Goal: Book appointment/travel/reservation

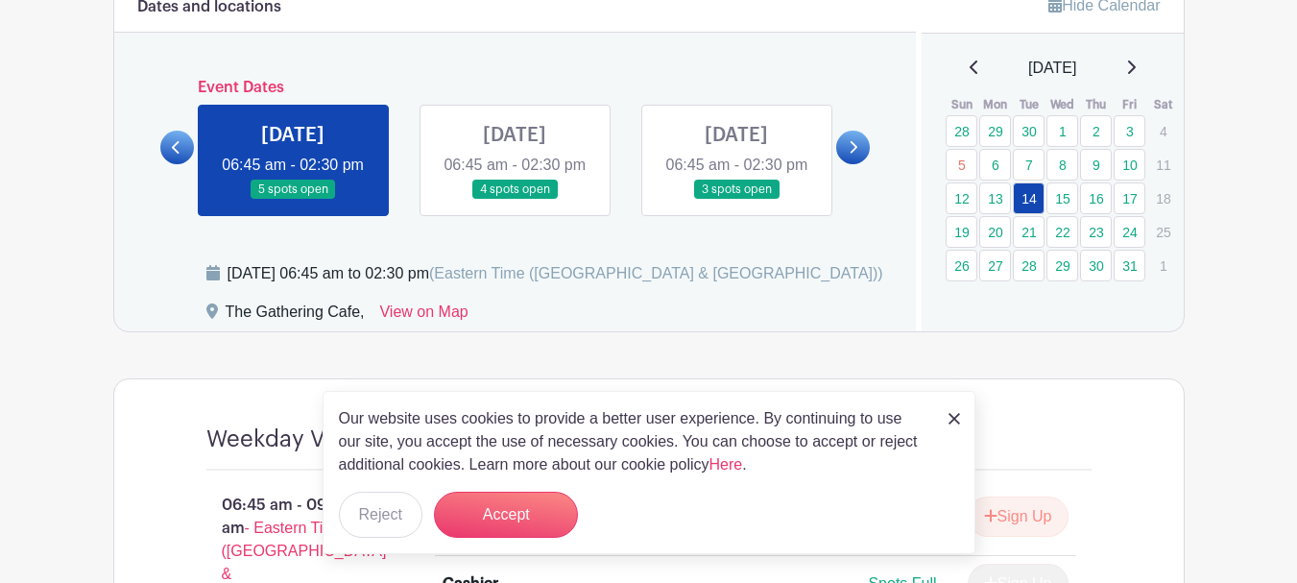
scroll to position [1152, 0]
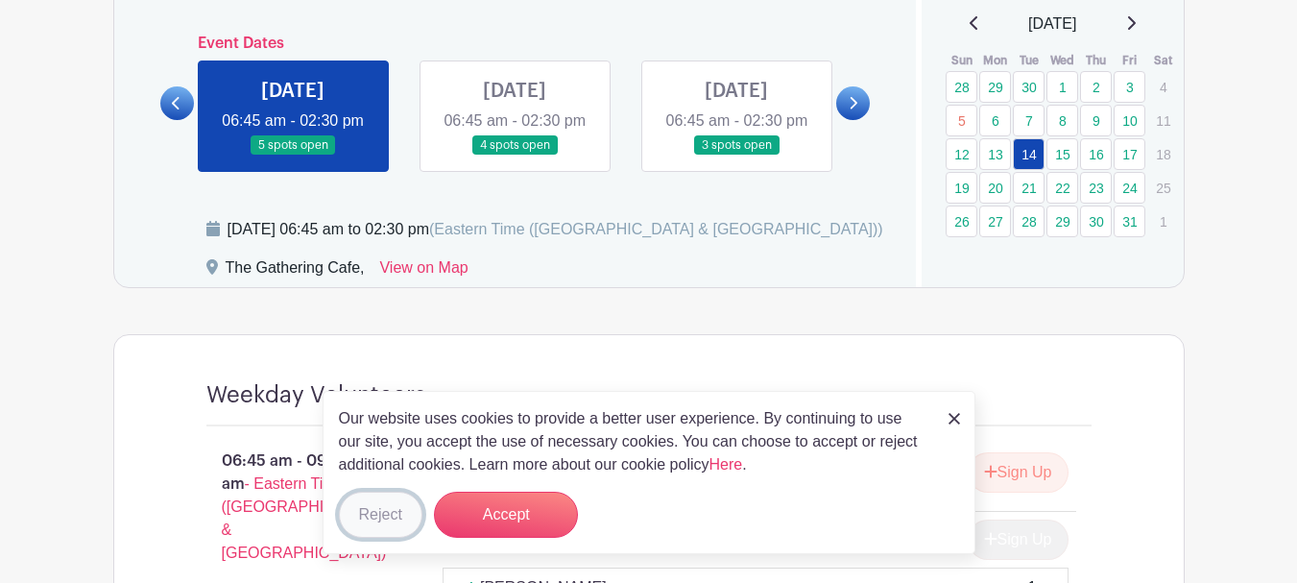
click at [377, 509] on button "Reject" at bounding box center [381, 515] width 84 height 46
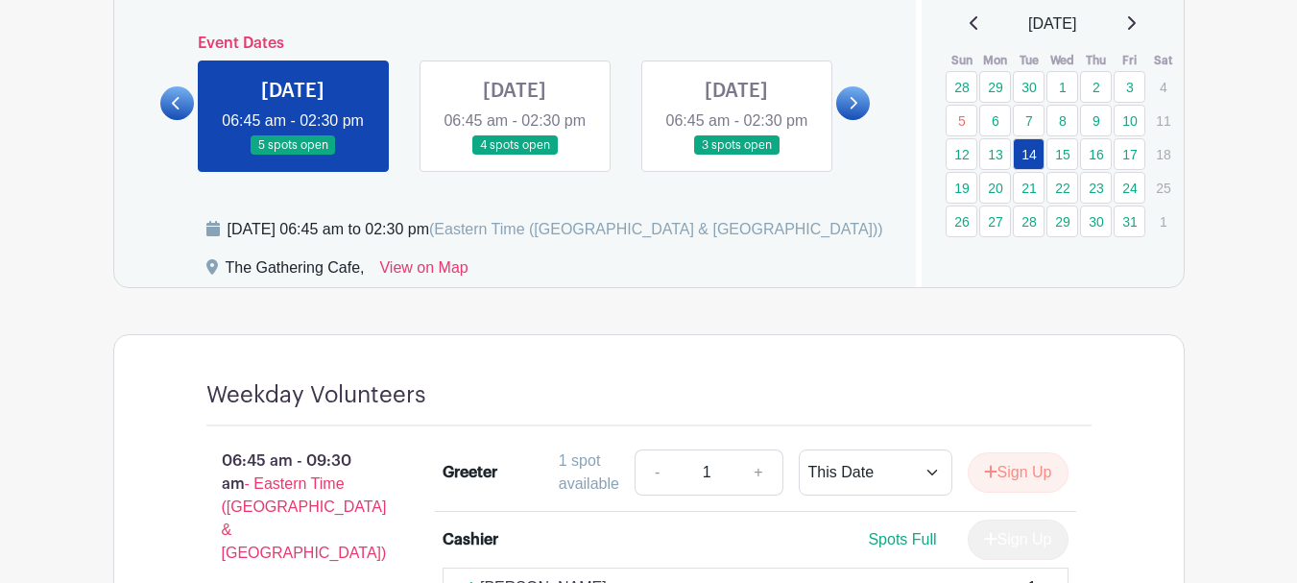
click at [515, 156] on link at bounding box center [515, 156] width 0 height 0
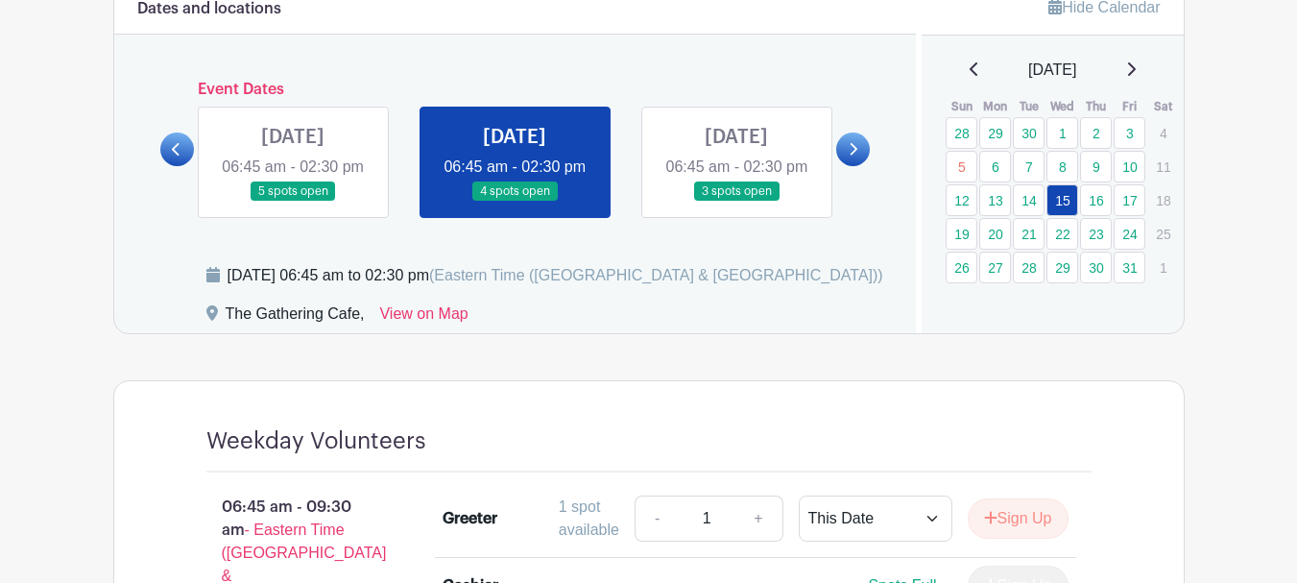
scroll to position [1056, 0]
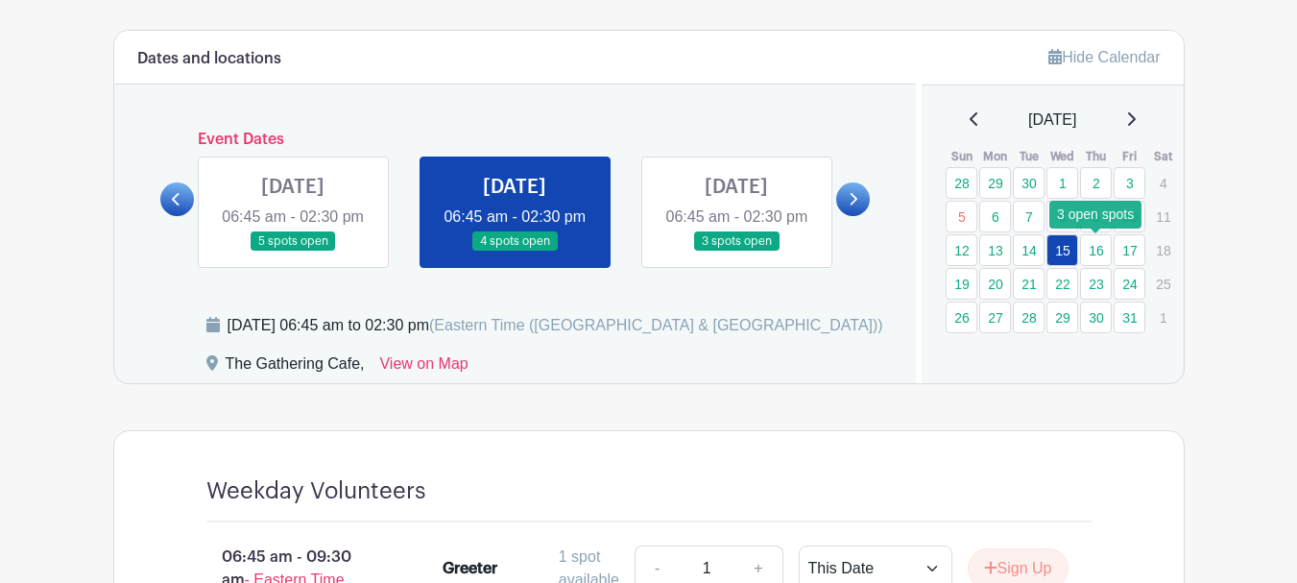
click at [1094, 249] on link "16" at bounding box center [1096, 250] width 32 height 32
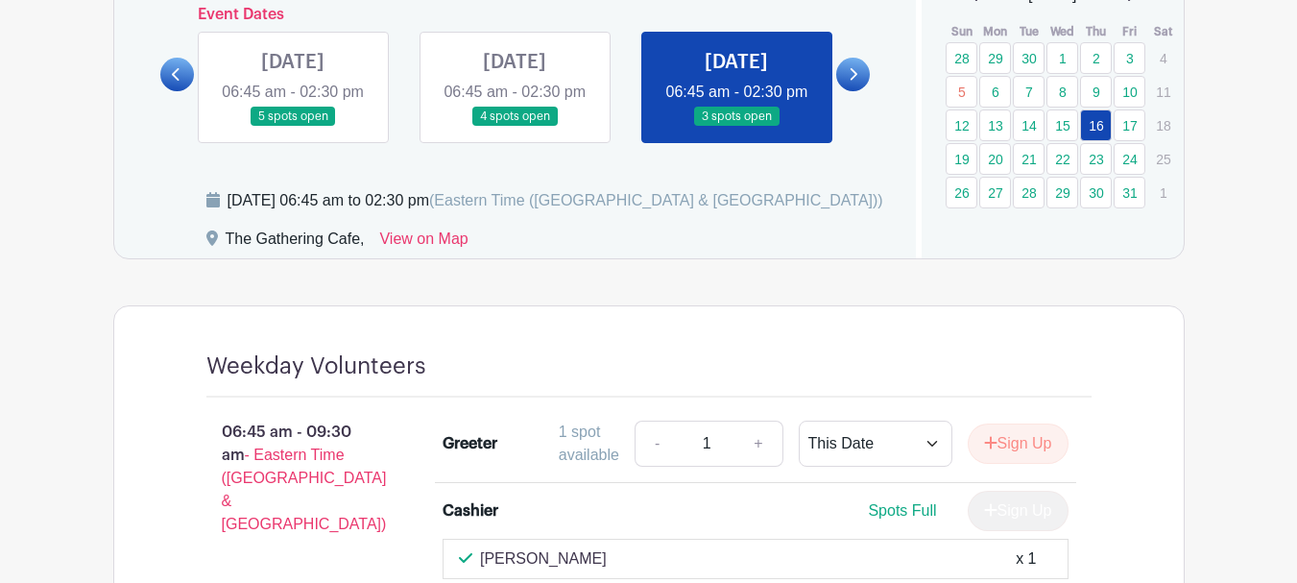
scroll to position [1152, 0]
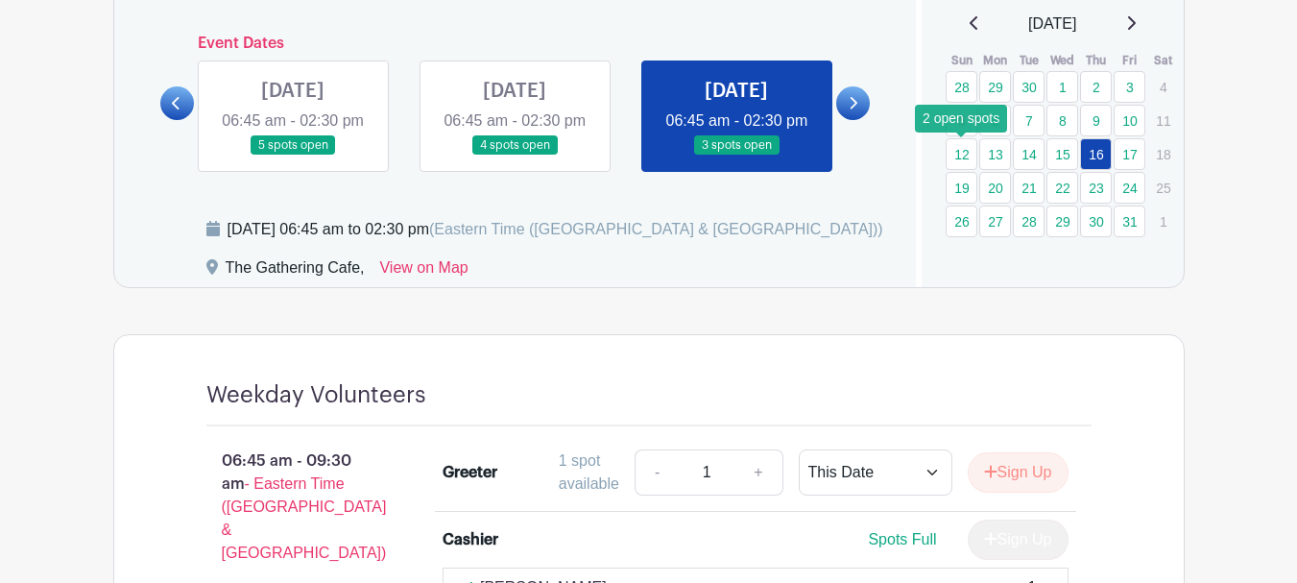
click at [964, 155] on link "12" at bounding box center [962, 154] width 32 height 32
click at [993, 162] on link "13" at bounding box center [996, 154] width 32 height 32
click at [1001, 152] on link "13" at bounding box center [996, 154] width 32 height 32
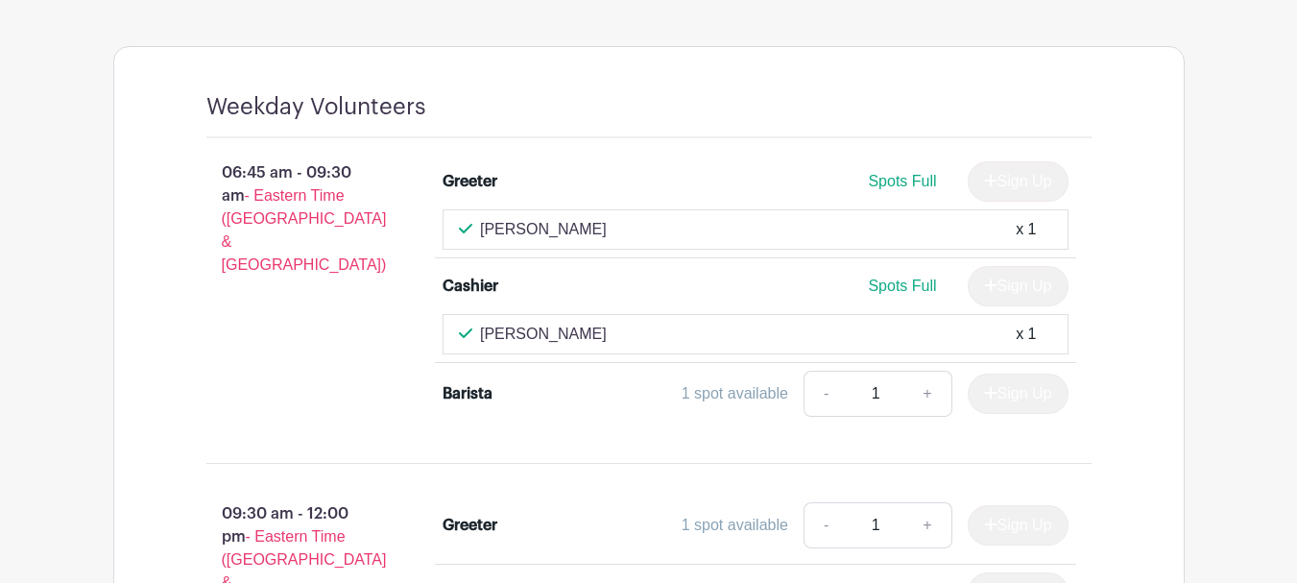
scroll to position [1152, 0]
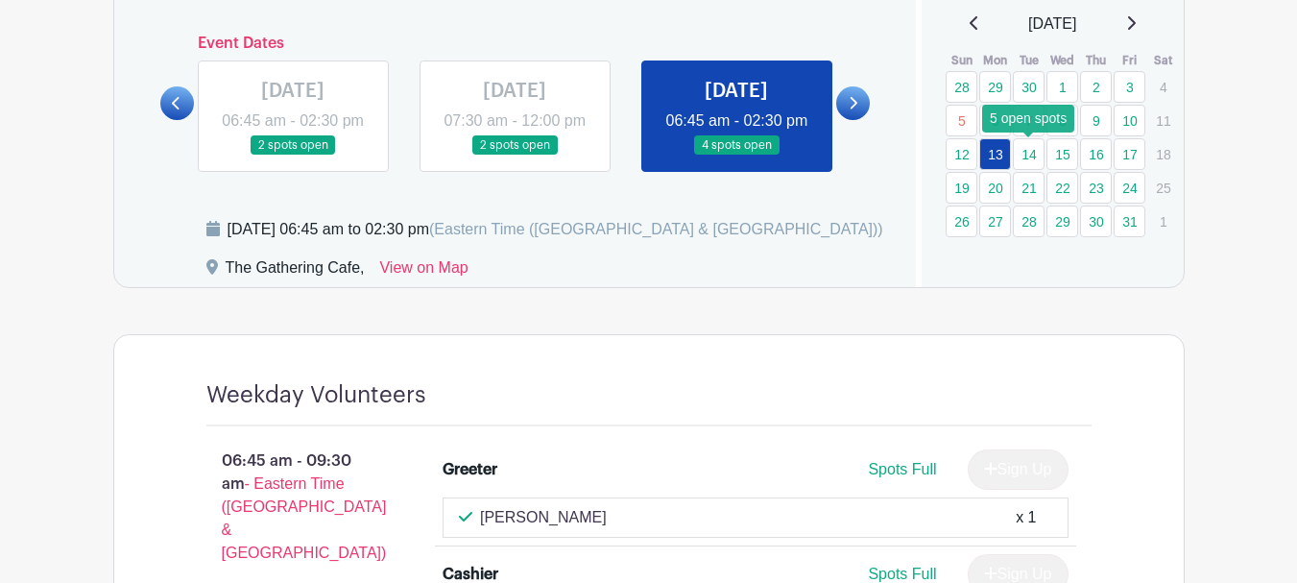
click at [1025, 159] on link "14" at bounding box center [1029, 154] width 32 height 32
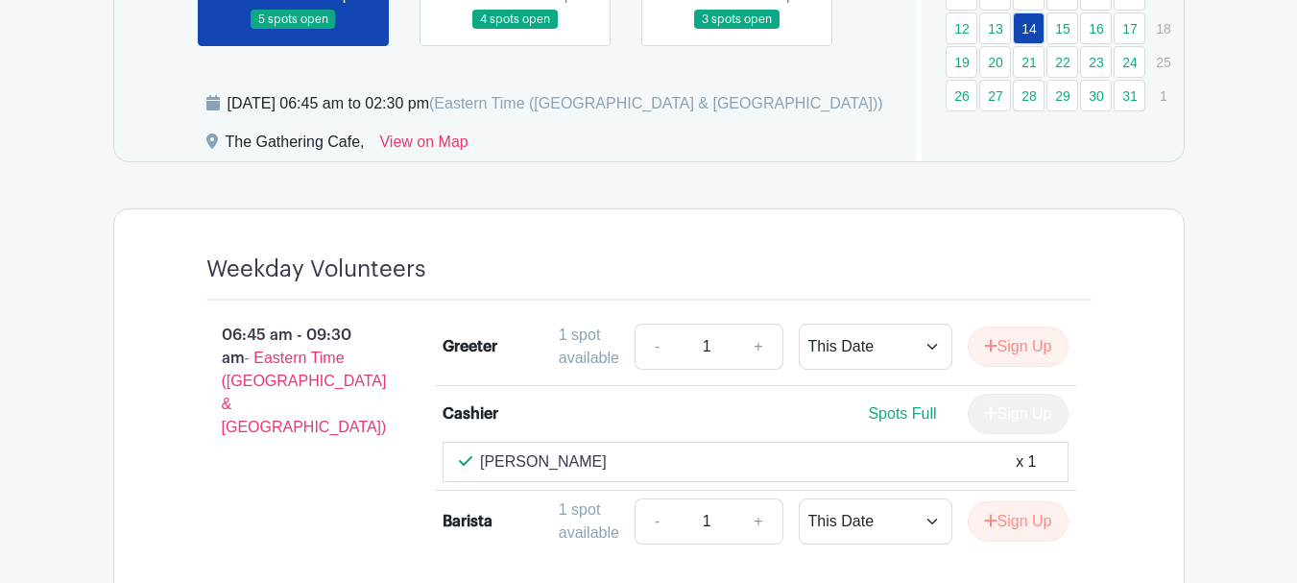
scroll to position [1248, 0]
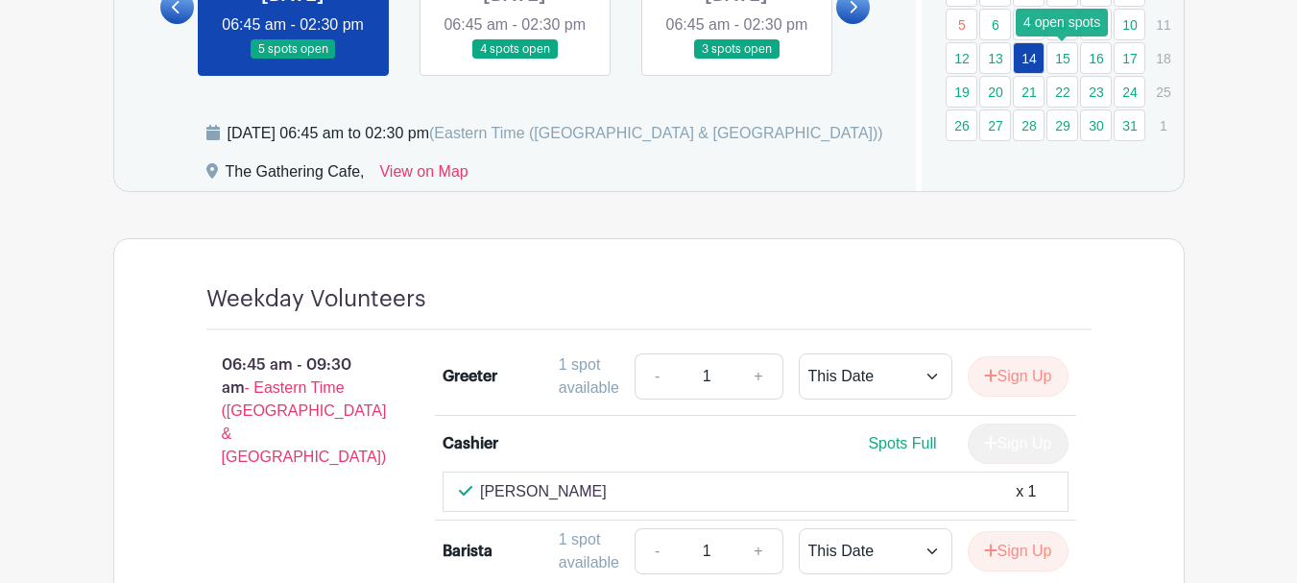
click at [1063, 54] on link "15" at bounding box center [1063, 58] width 32 height 32
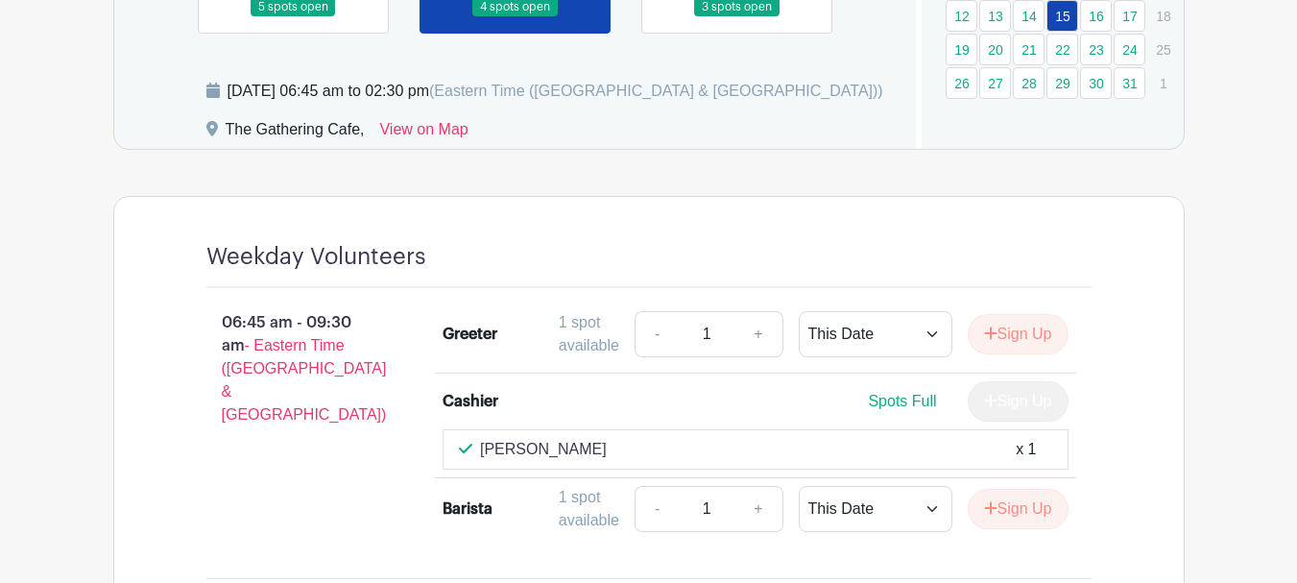
scroll to position [1248, 0]
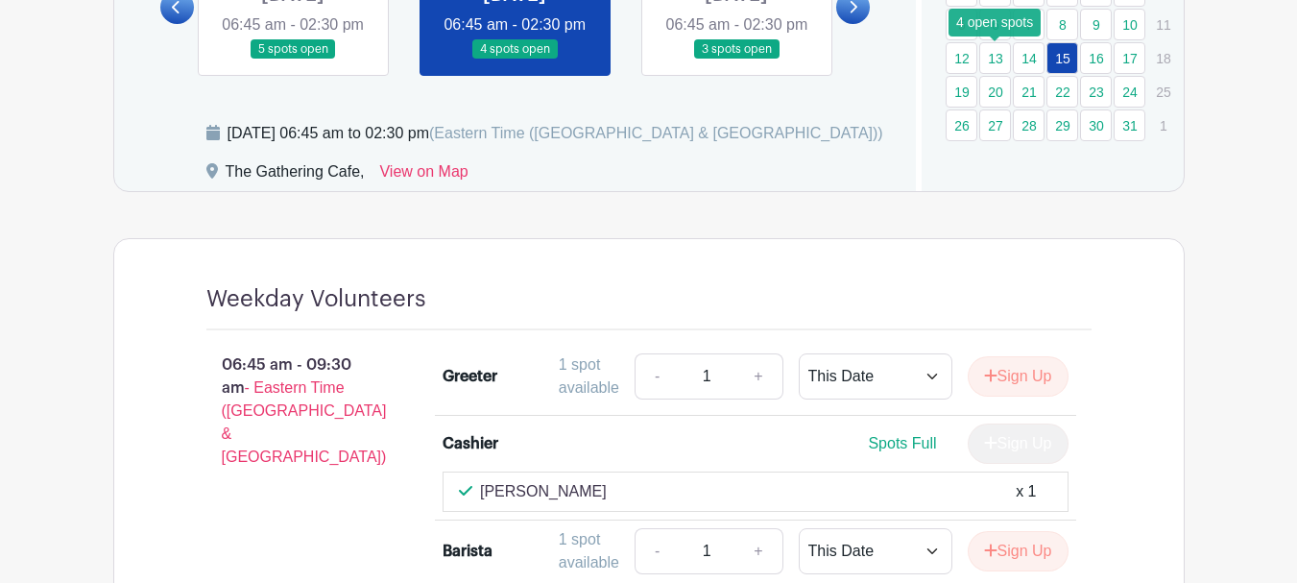
click at [1000, 54] on link "13" at bounding box center [996, 58] width 32 height 32
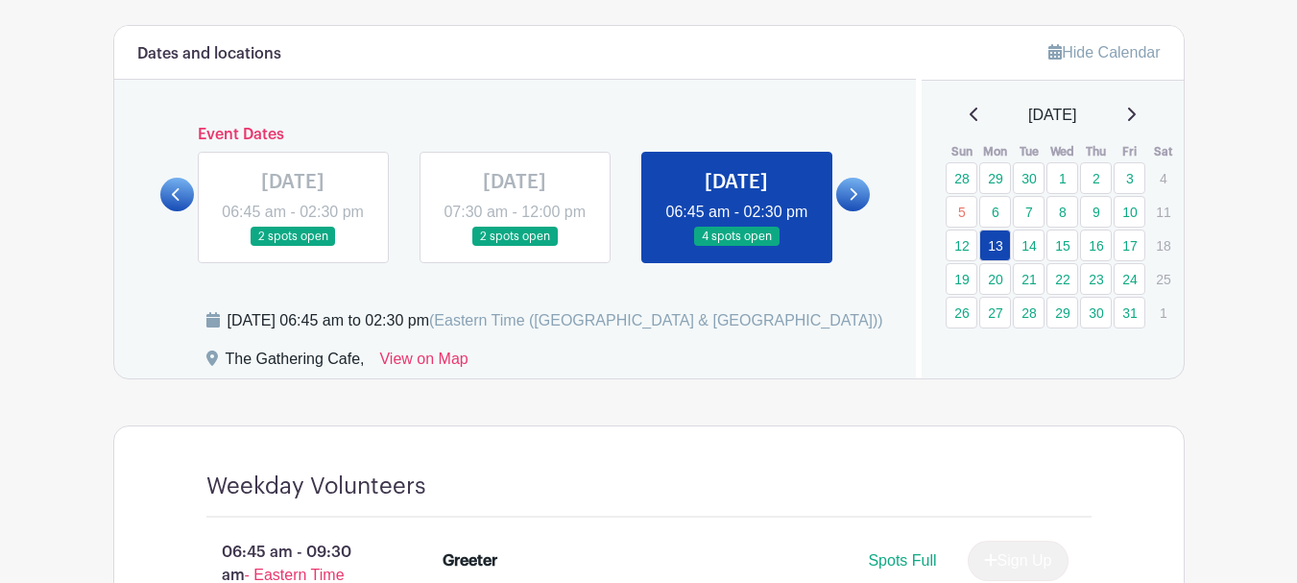
scroll to position [1056, 0]
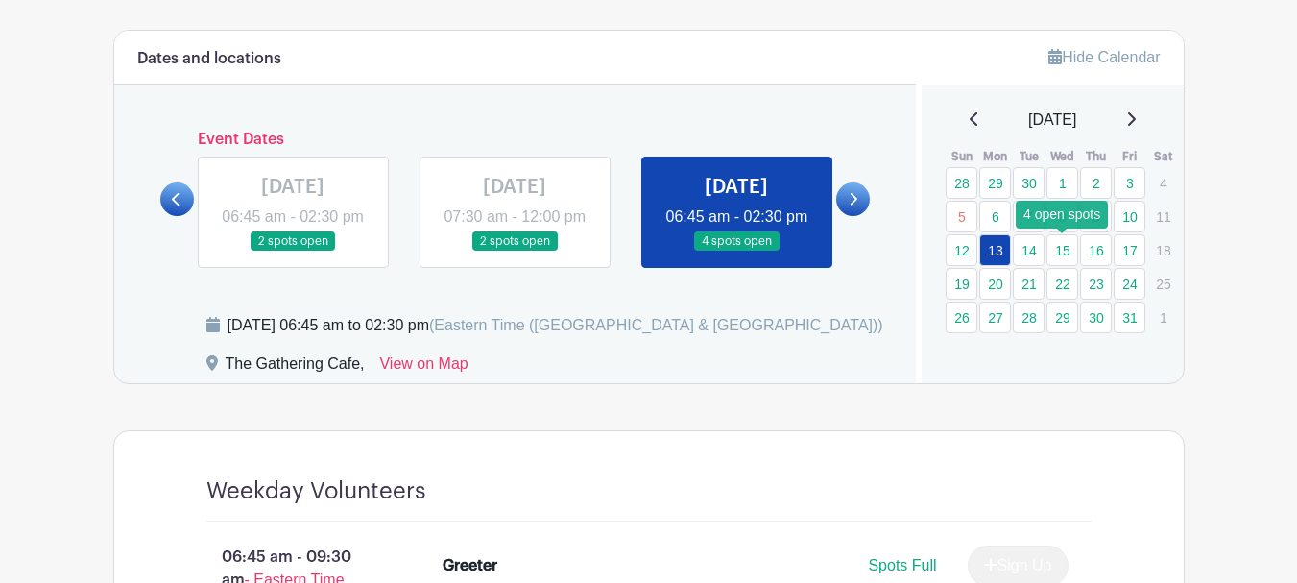
click at [1068, 255] on link "15" at bounding box center [1063, 250] width 32 height 32
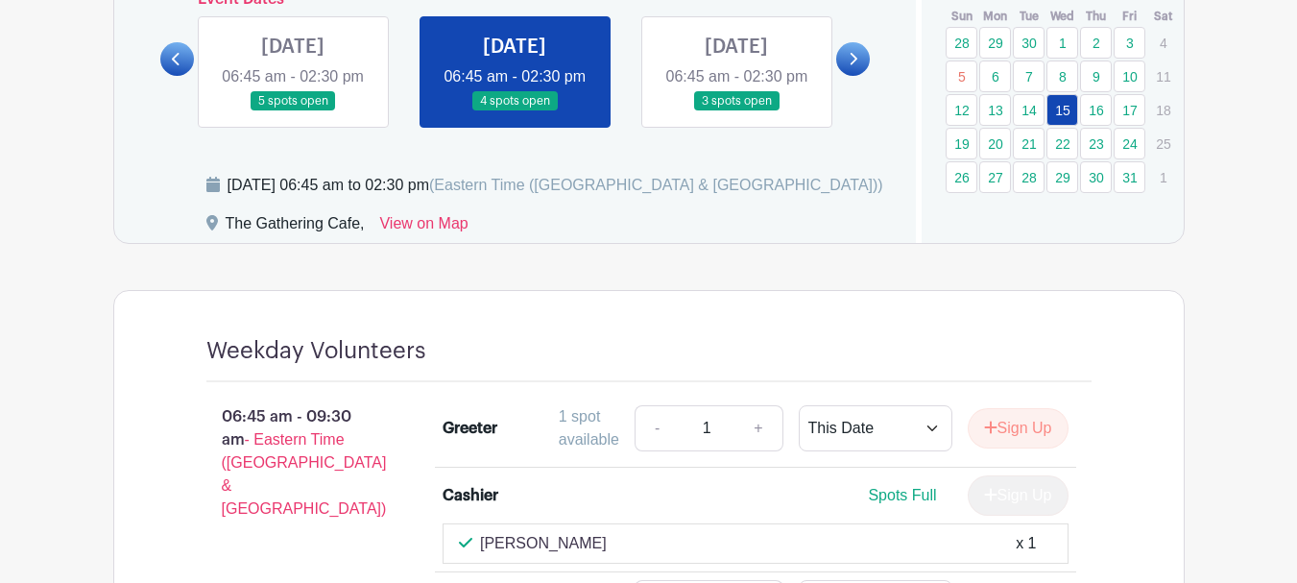
scroll to position [1152, 0]
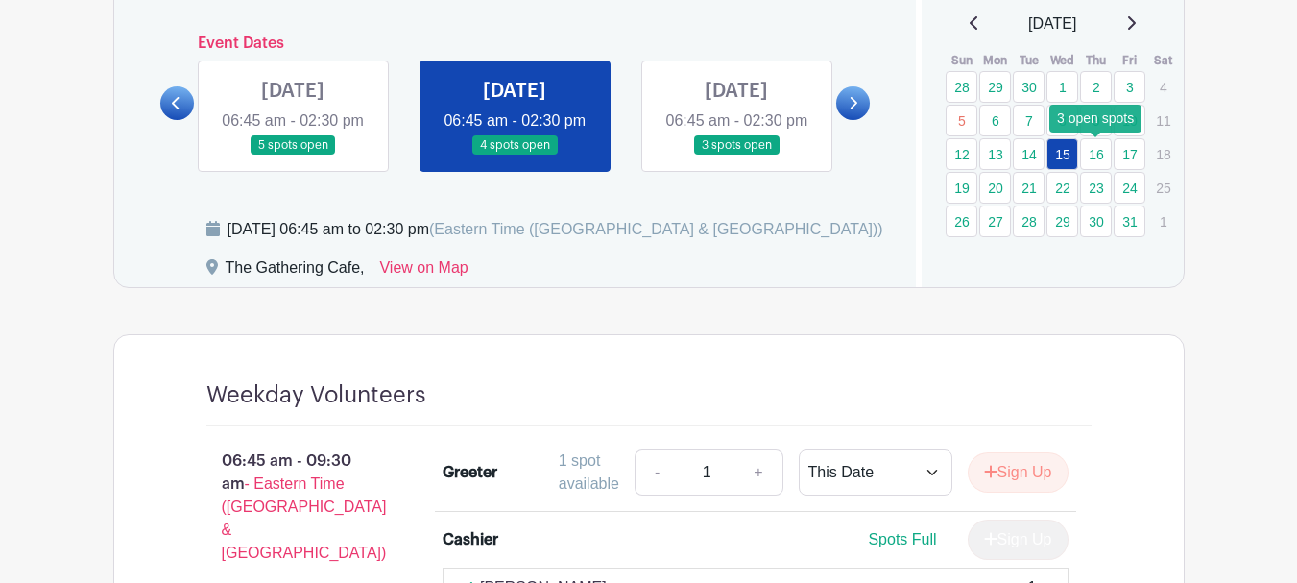
click at [1104, 156] on link "16" at bounding box center [1096, 154] width 32 height 32
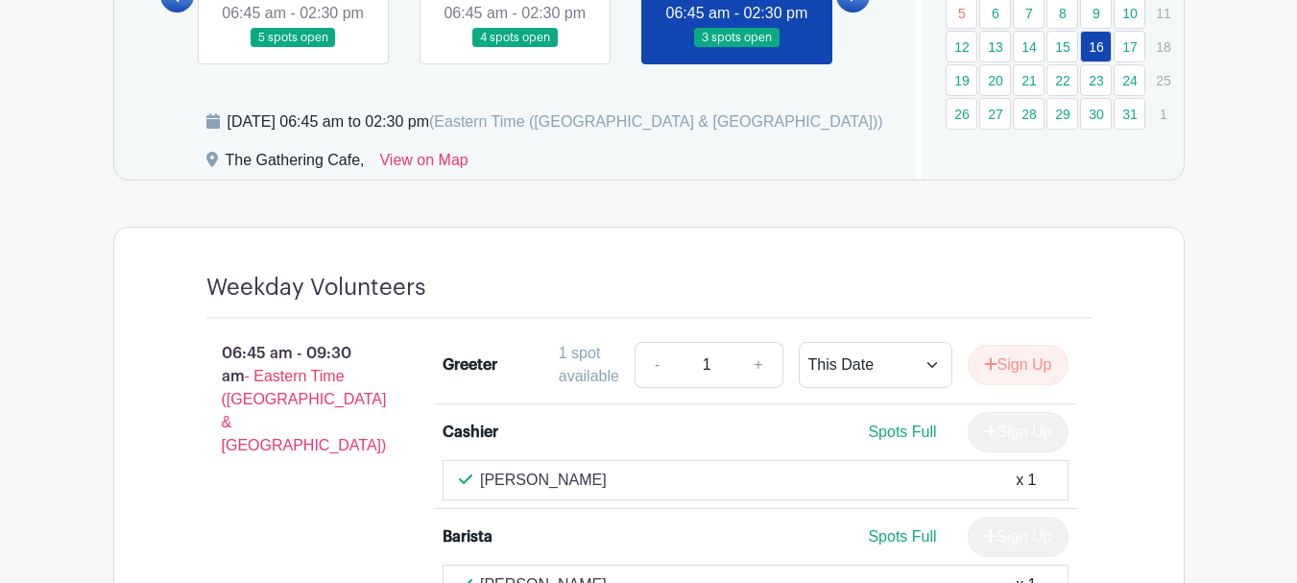
scroll to position [1248, 0]
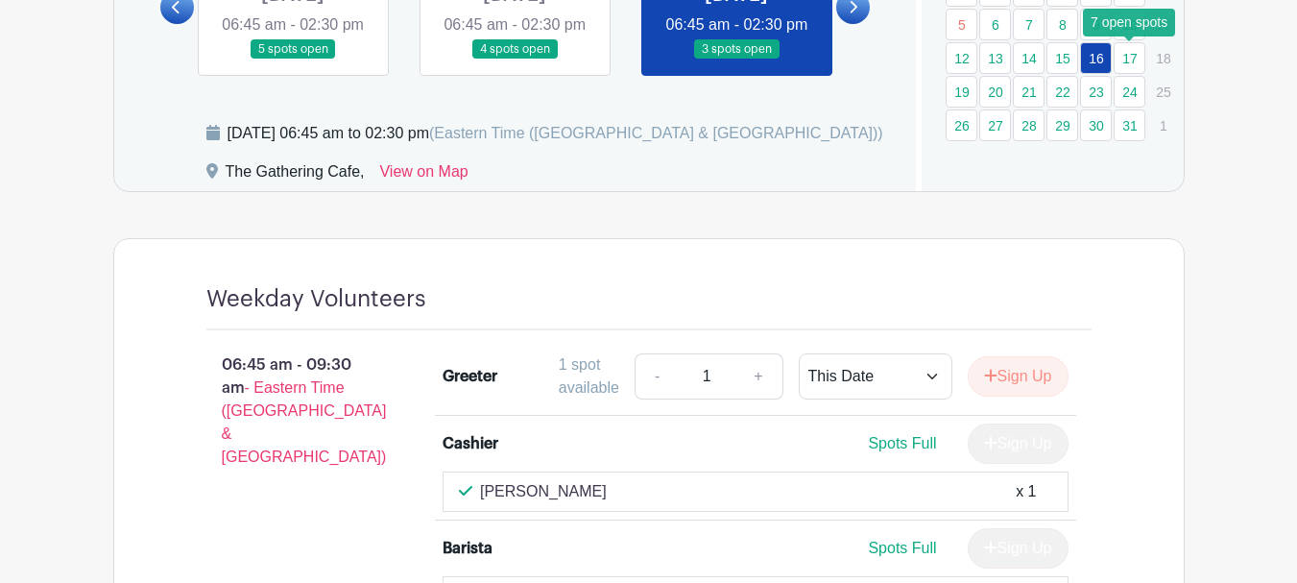
click at [1129, 59] on link "17" at bounding box center [1130, 58] width 32 height 32
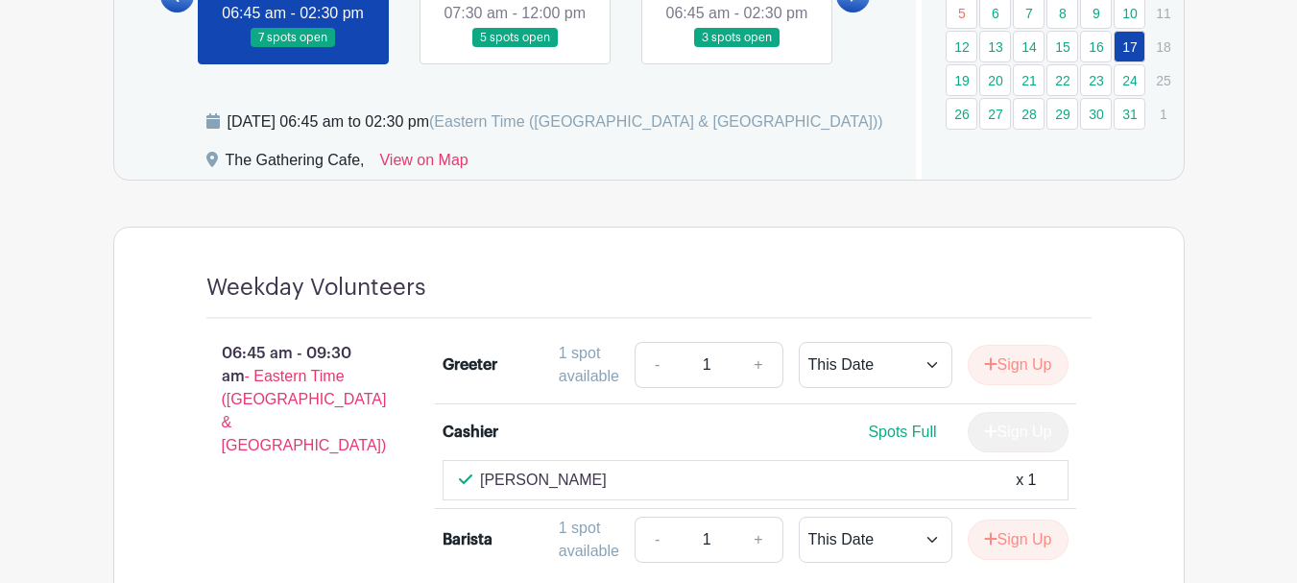
scroll to position [1152, 0]
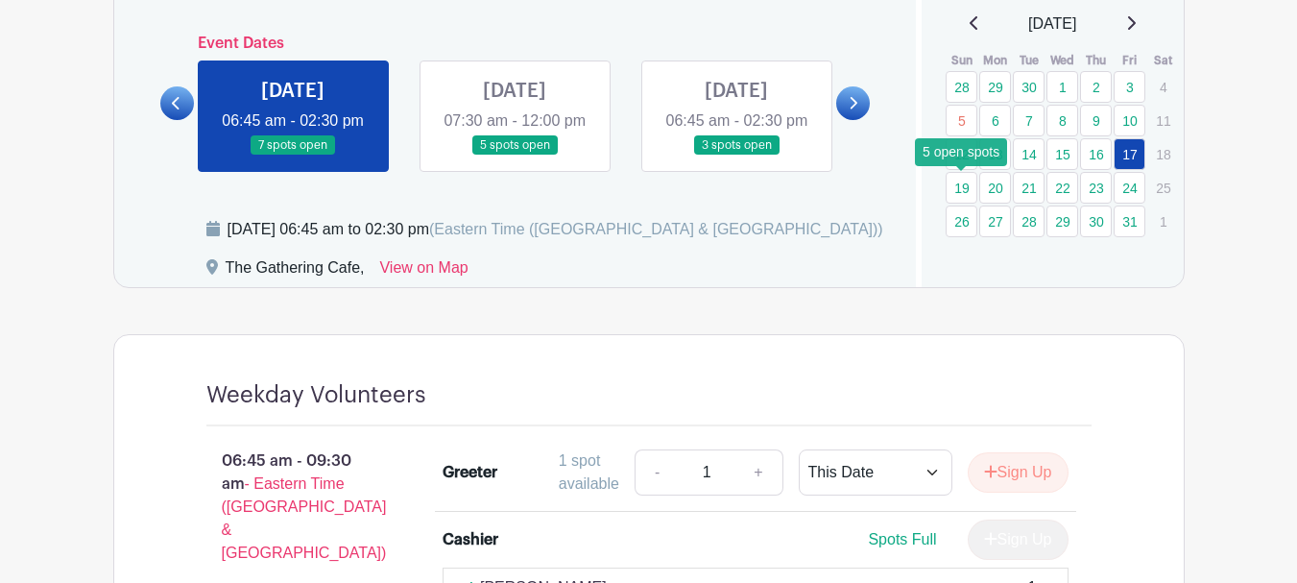
click at [967, 187] on link "19" at bounding box center [962, 188] width 32 height 32
click at [991, 187] on link "20" at bounding box center [996, 188] width 32 height 32
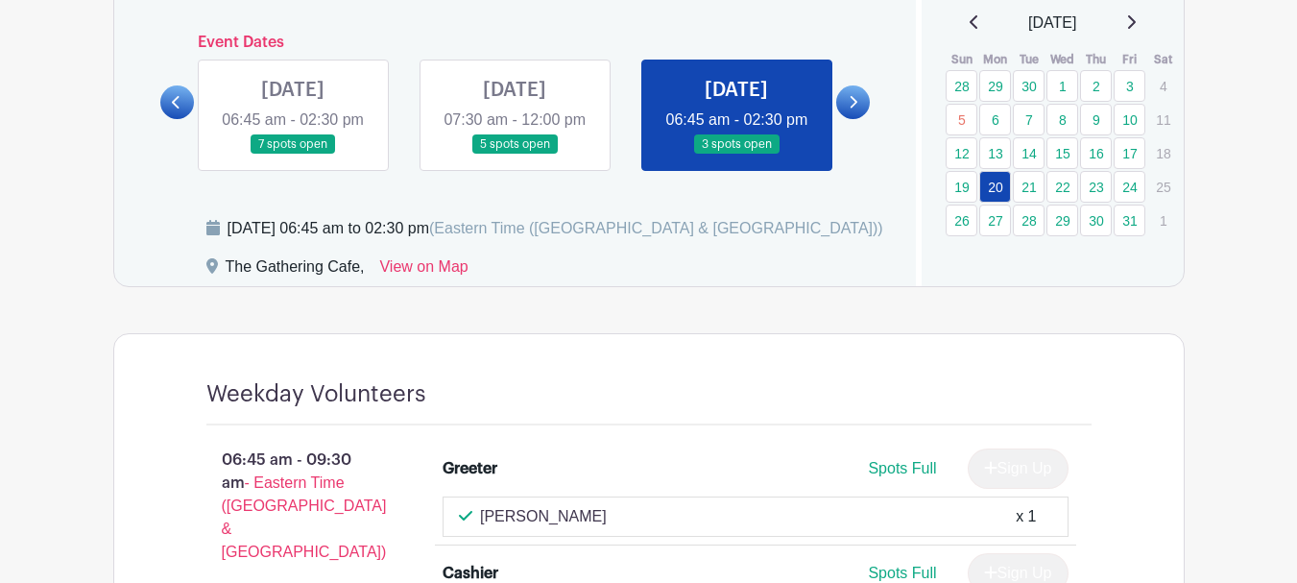
scroll to position [1152, 0]
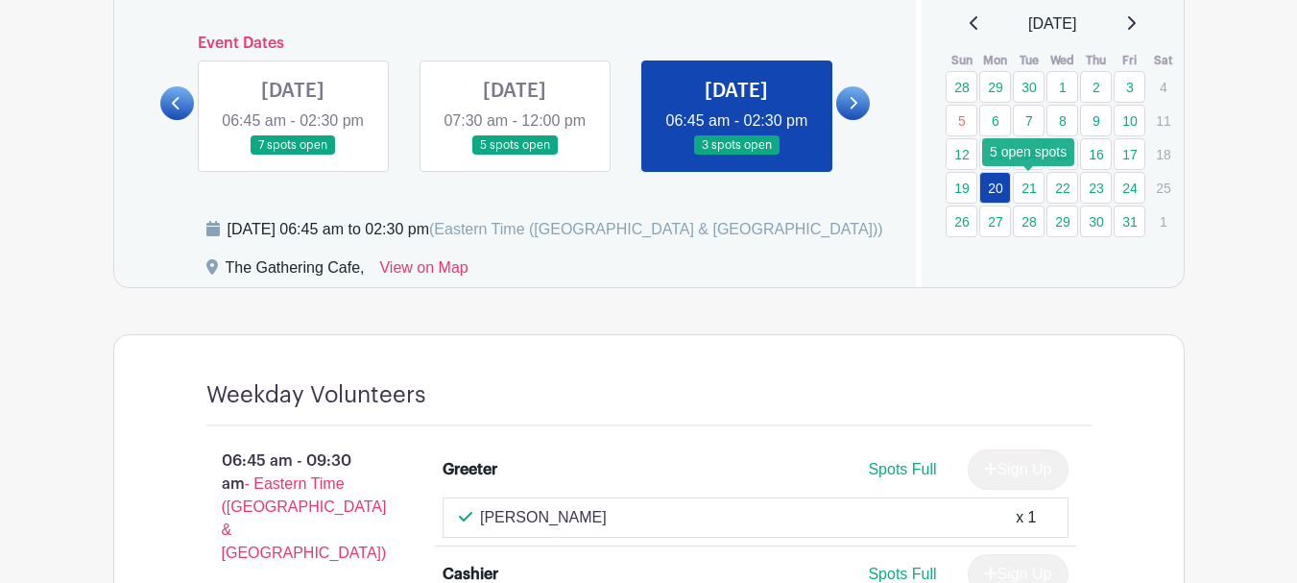
click at [1035, 187] on link "21" at bounding box center [1029, 188] width 32 height 32
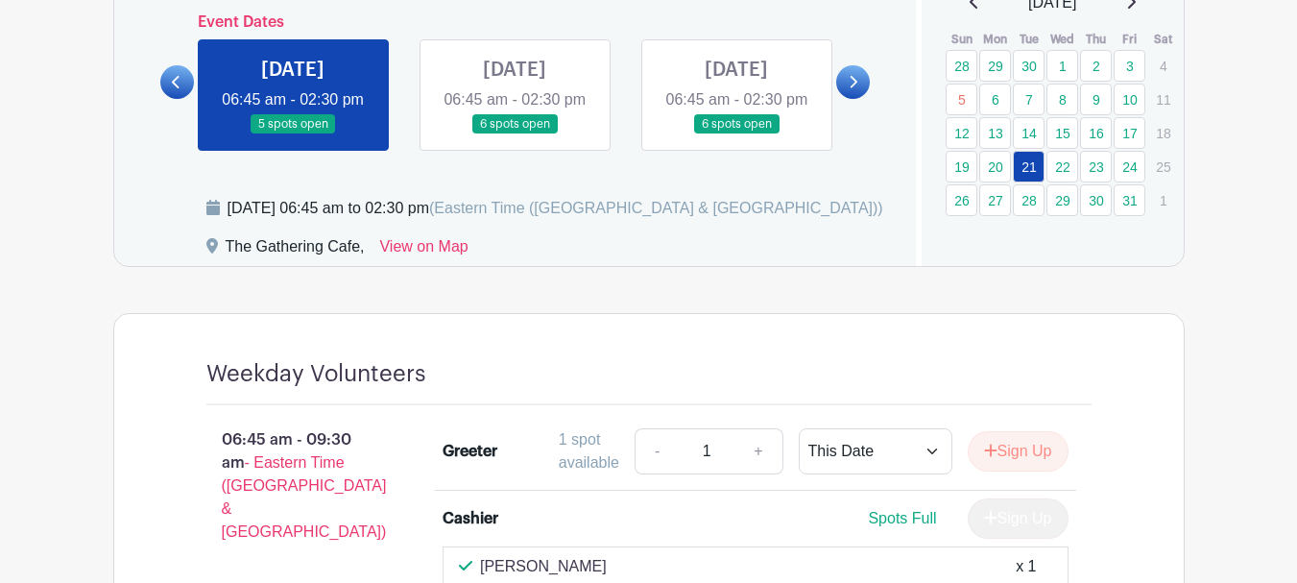
scroll to position [1152, 0]
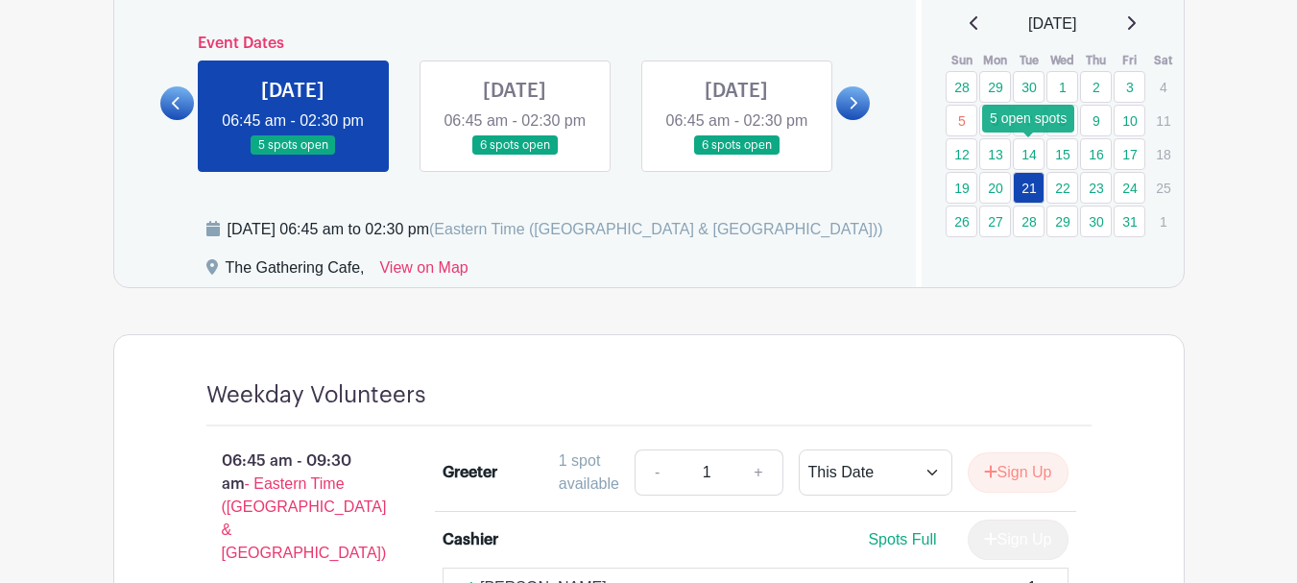
click at [1035, 154] on link "14" at bounding box center [1029, 154] width 32 height 32
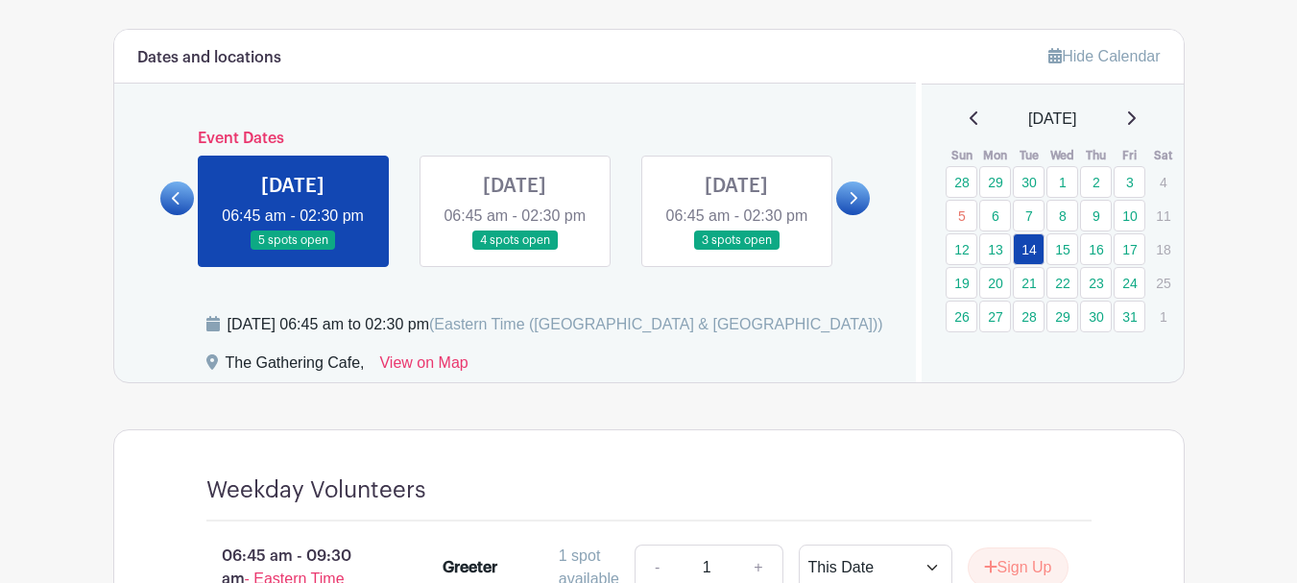
scroll to position [1056, 0]
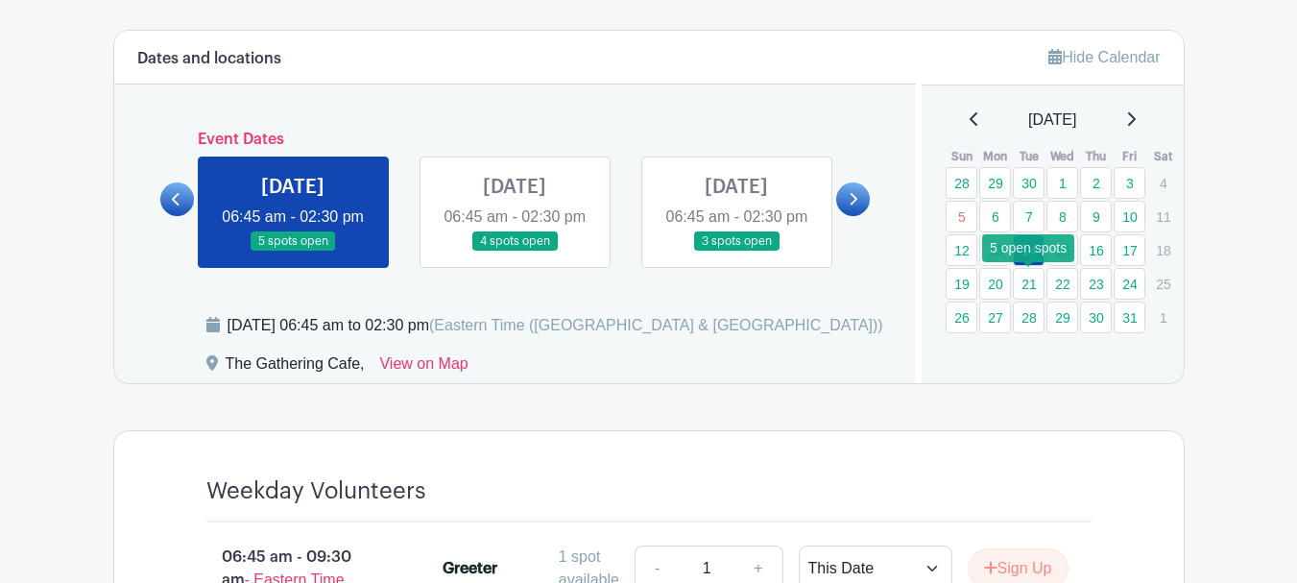
click at [1031, 285] on link "21" at bounding box center [1029, 284] width 32 height 32
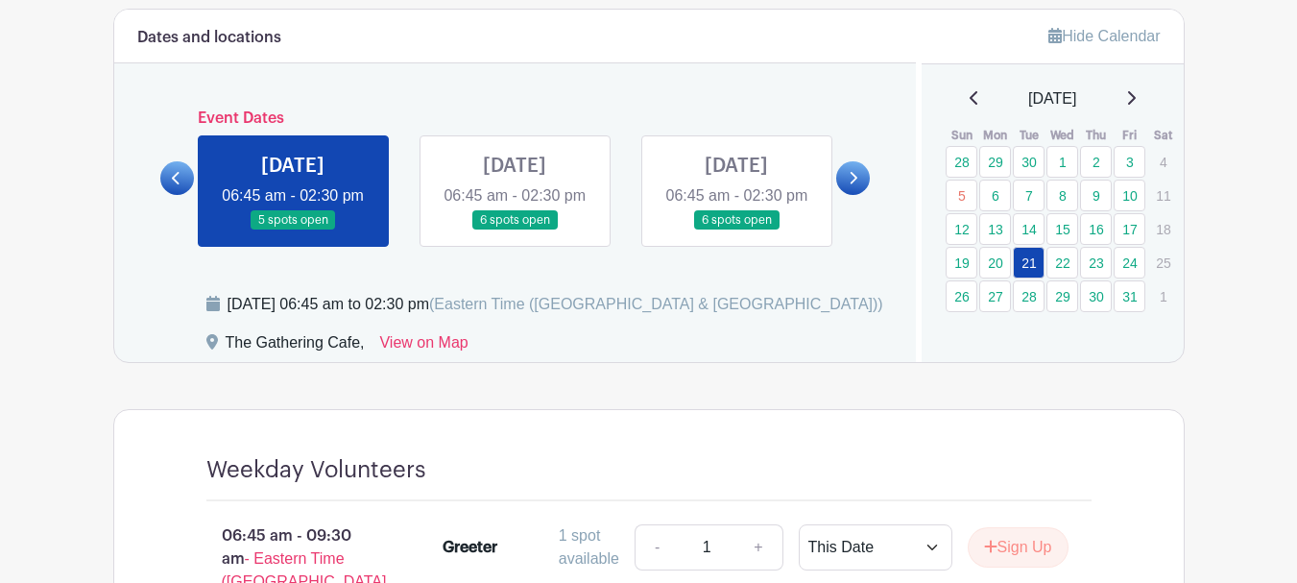
scroll to position [1056, 0]
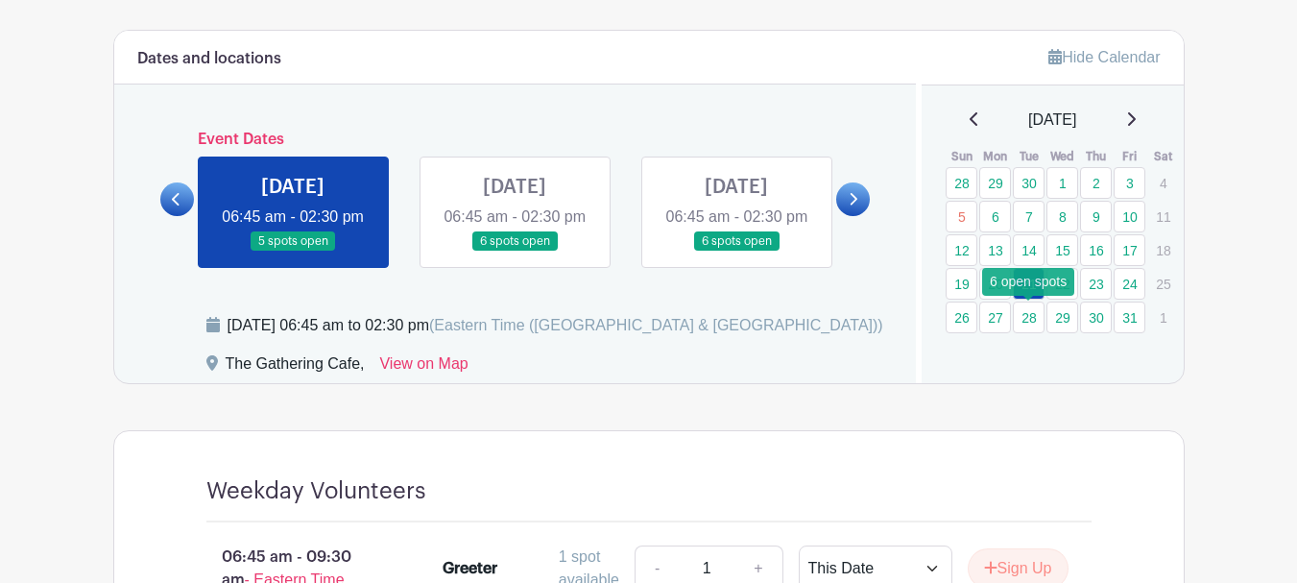
click at [1036, 321] on link "28" at bounding box center [1029, 318] width 32 height 32
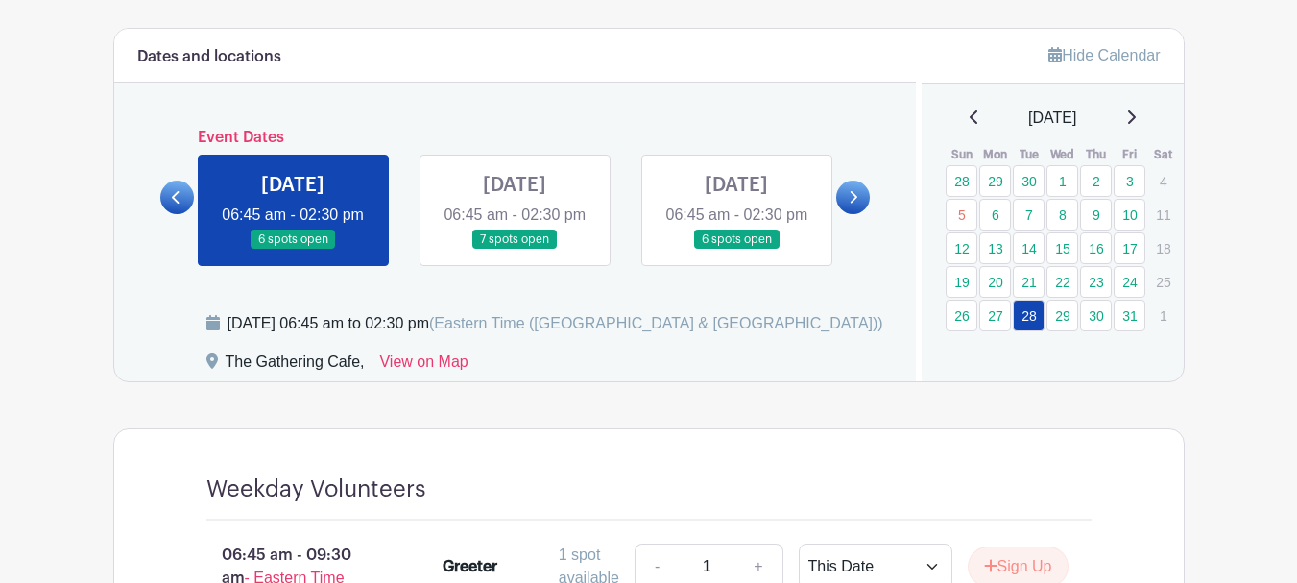
scroll to position [1056, 0]
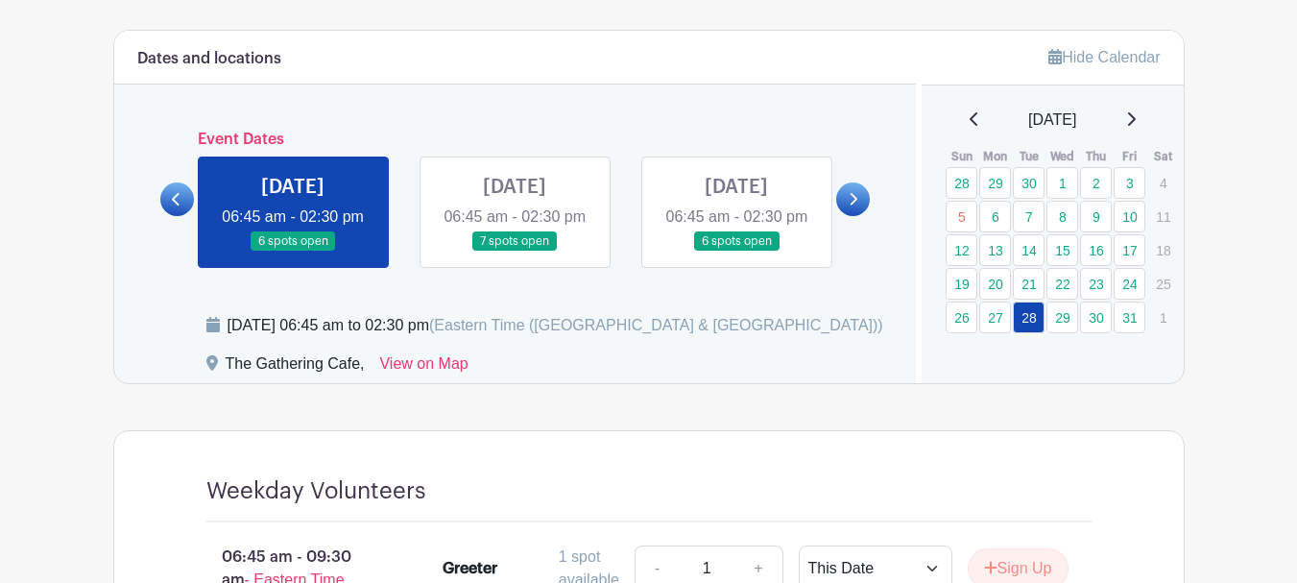
click at [1136, 125] on icon at bounding box center [1132, 118] width 8 height 13
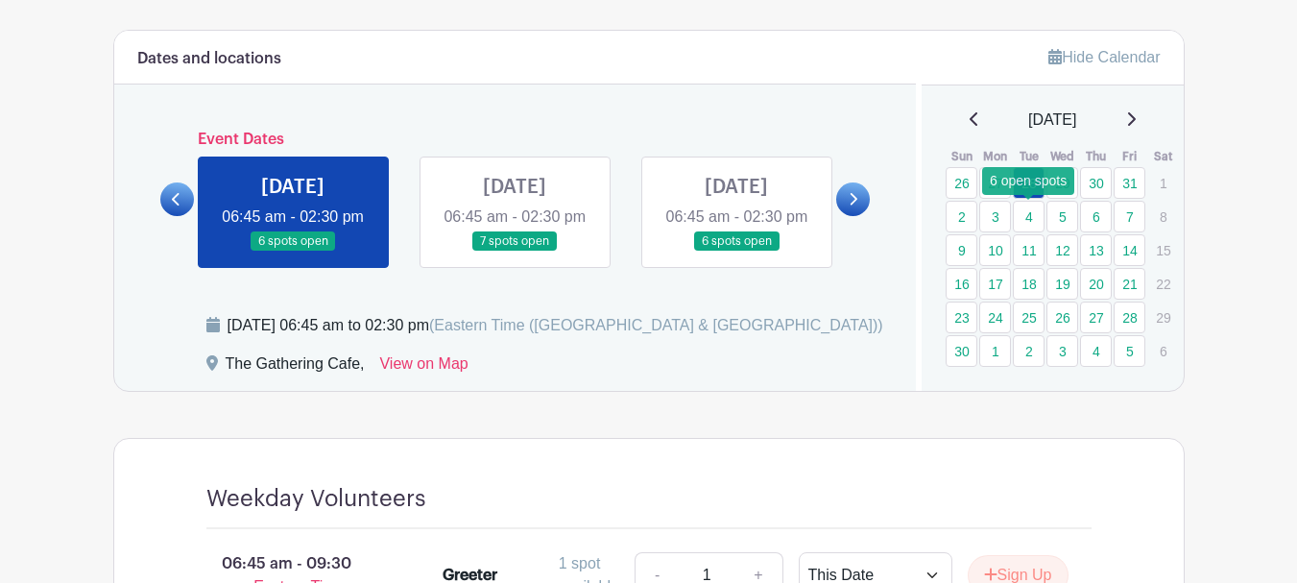
click at [1034, 223] on link "4" at bounding box center [1029, 217] width 32 height 32
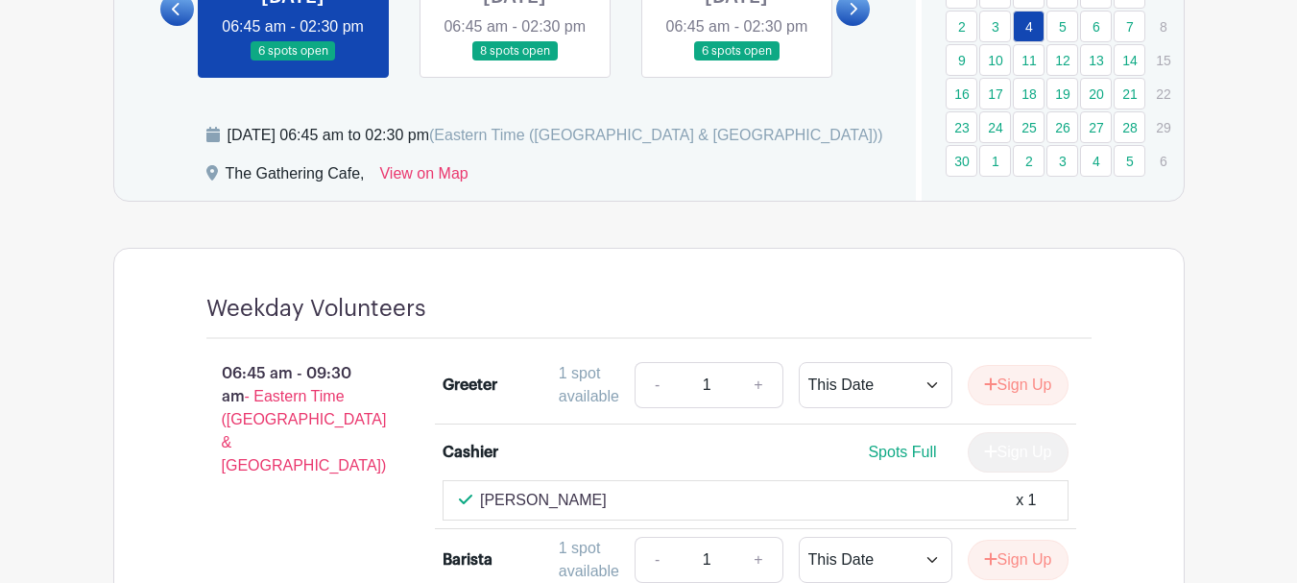
scroll to position [1152, 0]
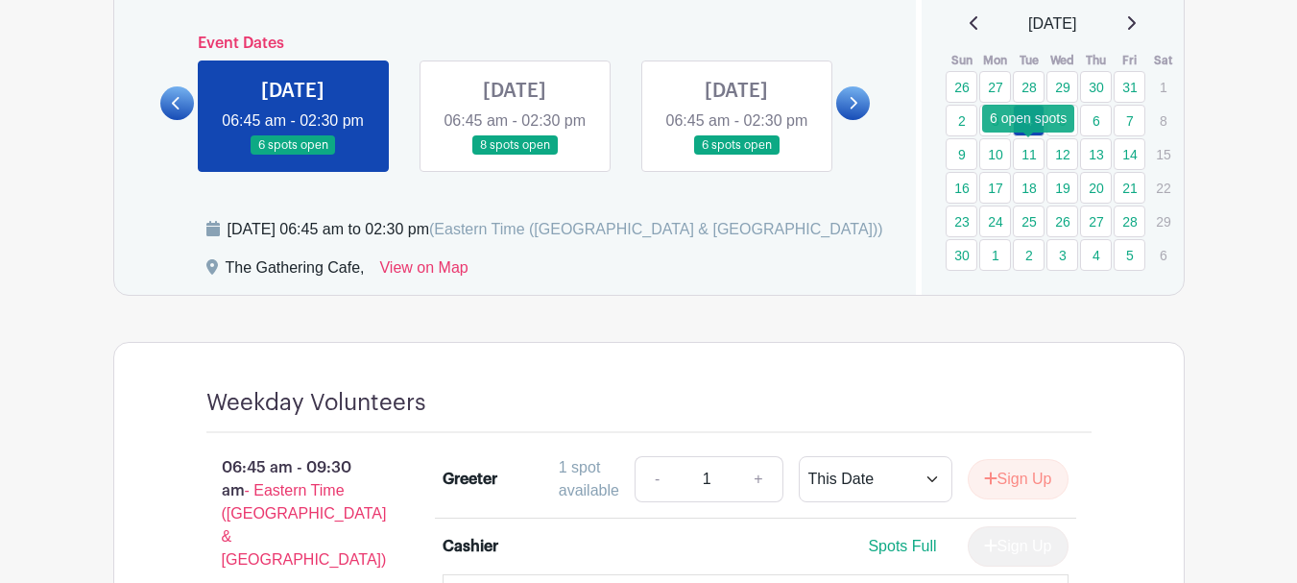
click at [1024, 153] on link "11" at bounding box center [1029, 154] width 32 height 32
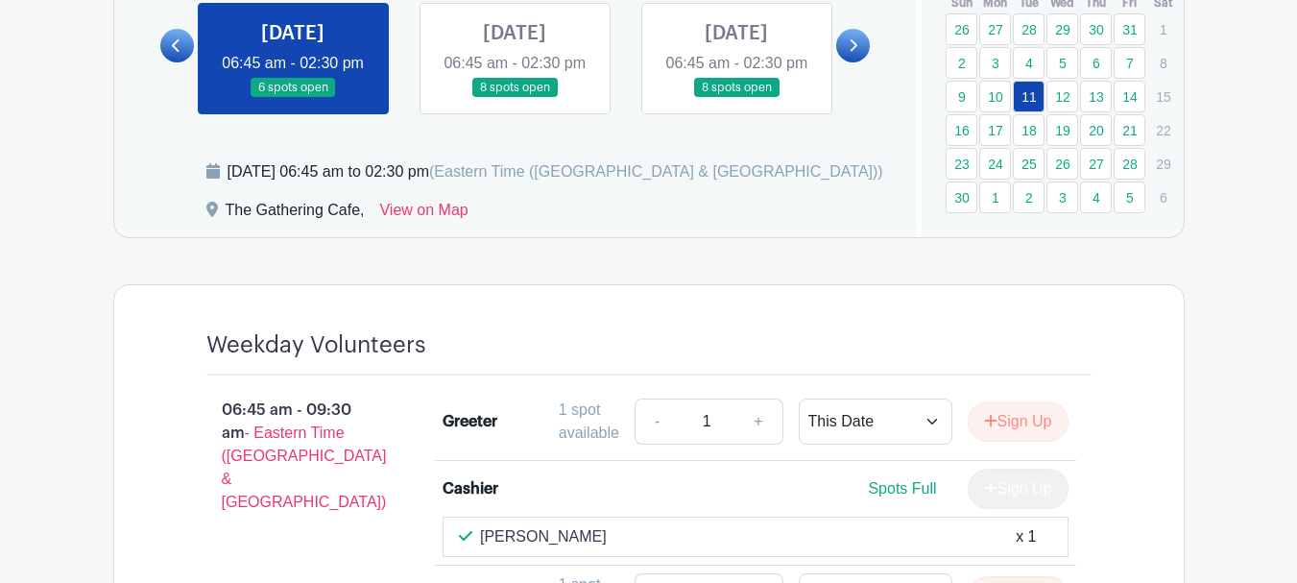
scroll to position [1152, 0]
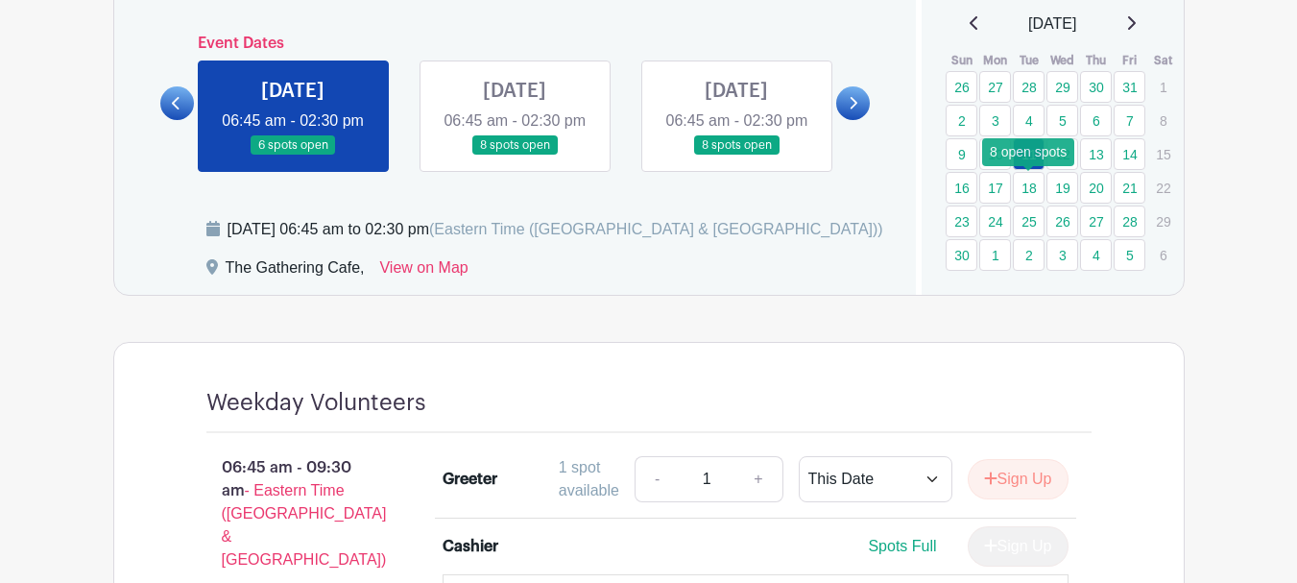
click at [1029, 191] on link "18" at bounding box center [1029, 188] width 32 height 32
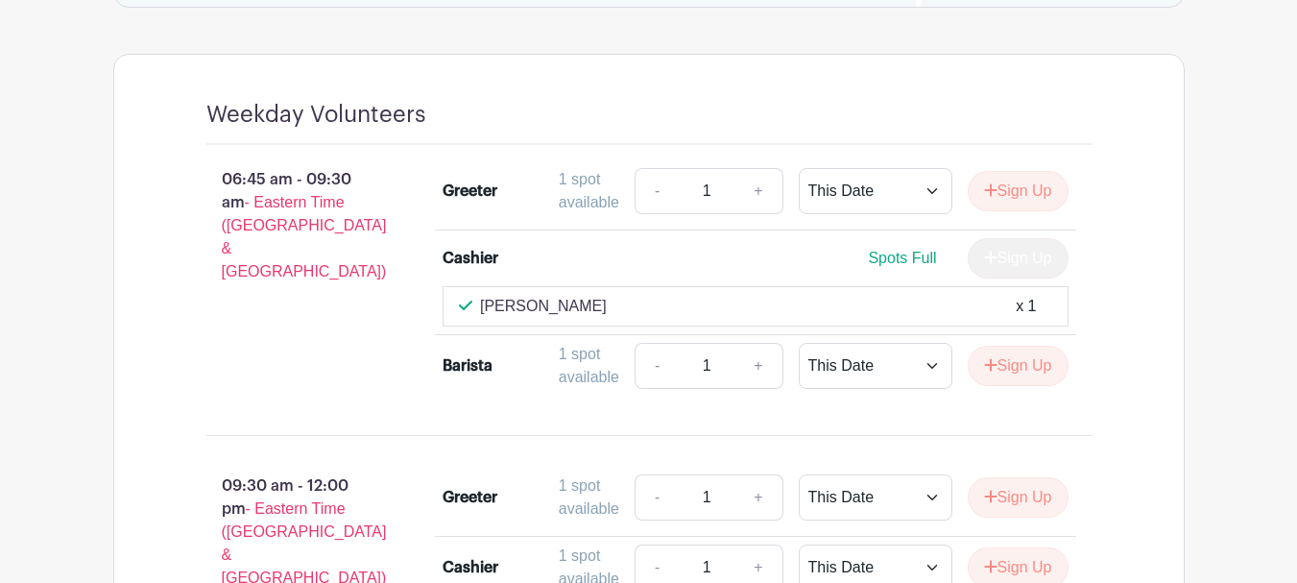
scroll to position [960, 0]
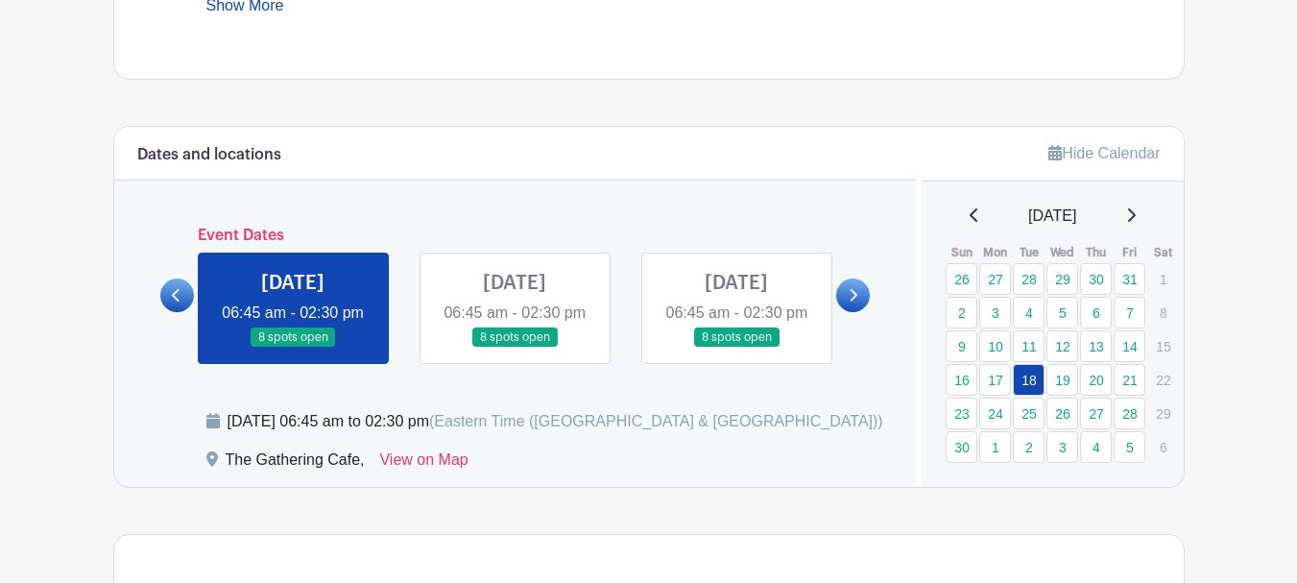
click at [970, 208] on icon at bounding box center [975, 214] width 10 height 15
click at [1096, 344] on link "16" at bounding box center [1096, 346] width 32 height 32
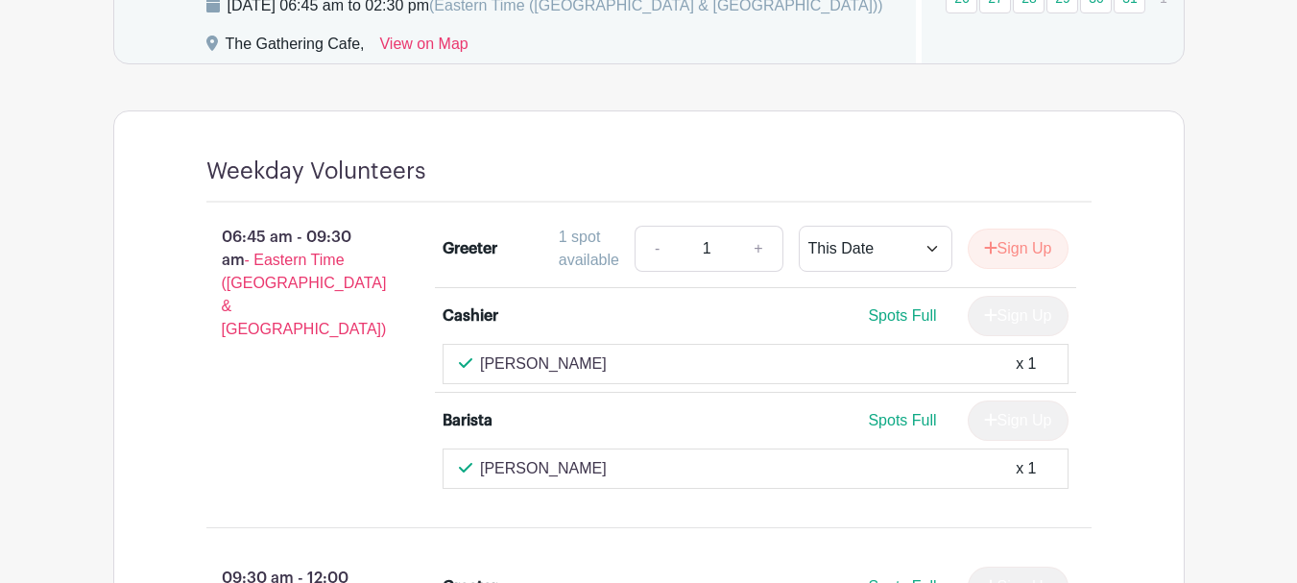
scroll to position [1056, 0]
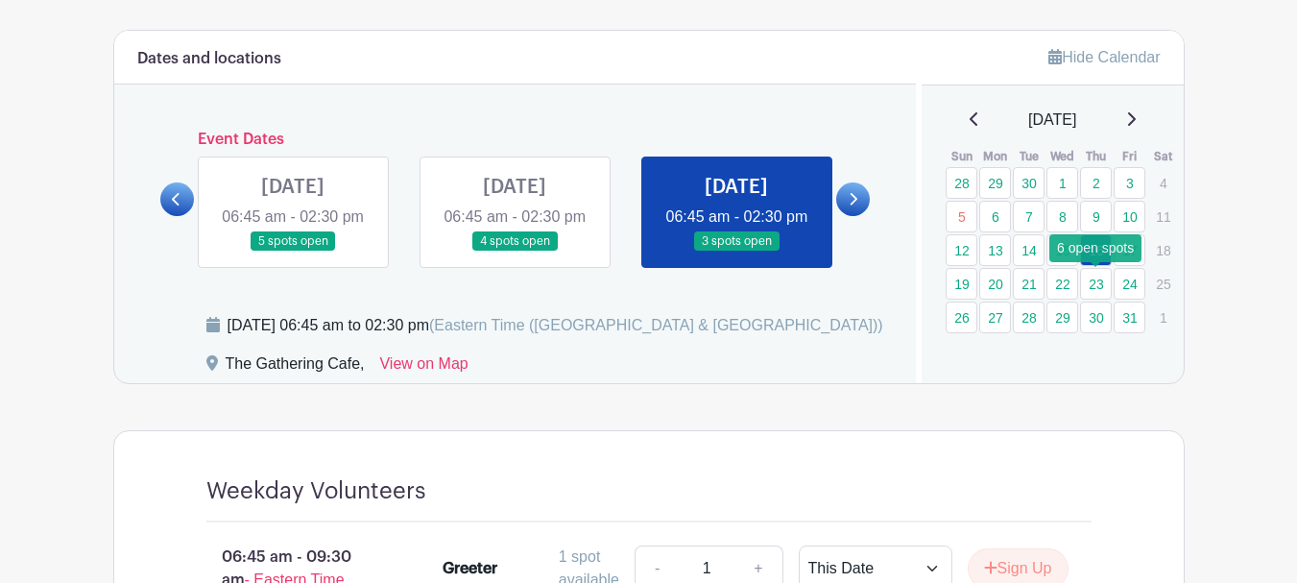
click at [1101, 282] on link "23" at bounding box center [1096, 284] width 32 height 32
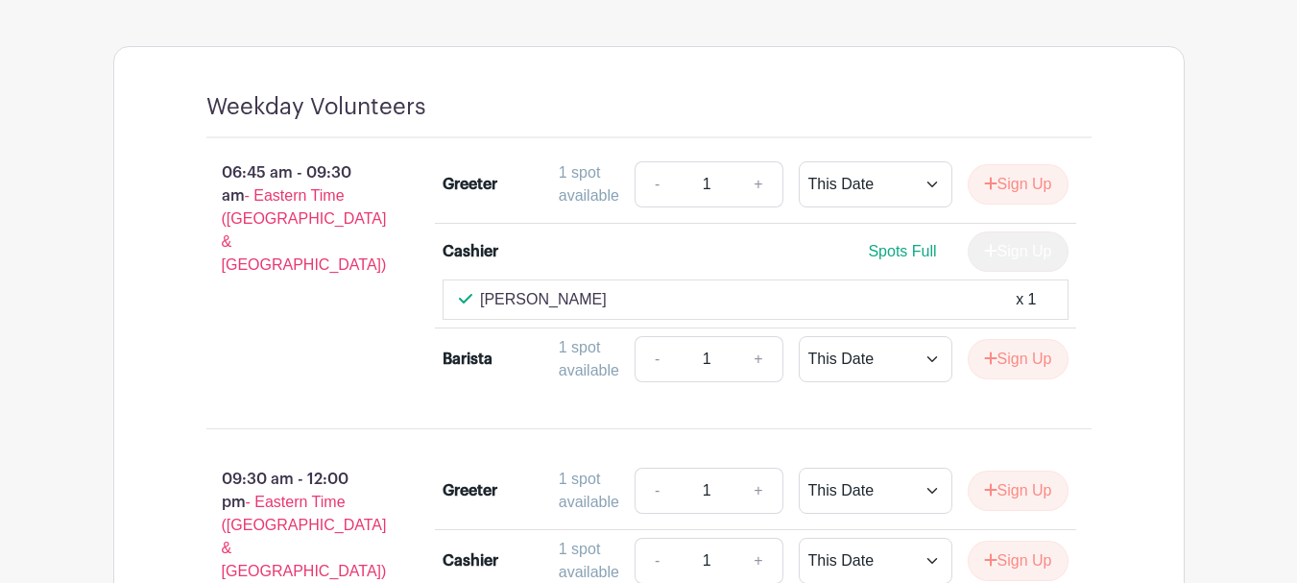
scroll to position [1056, 0]
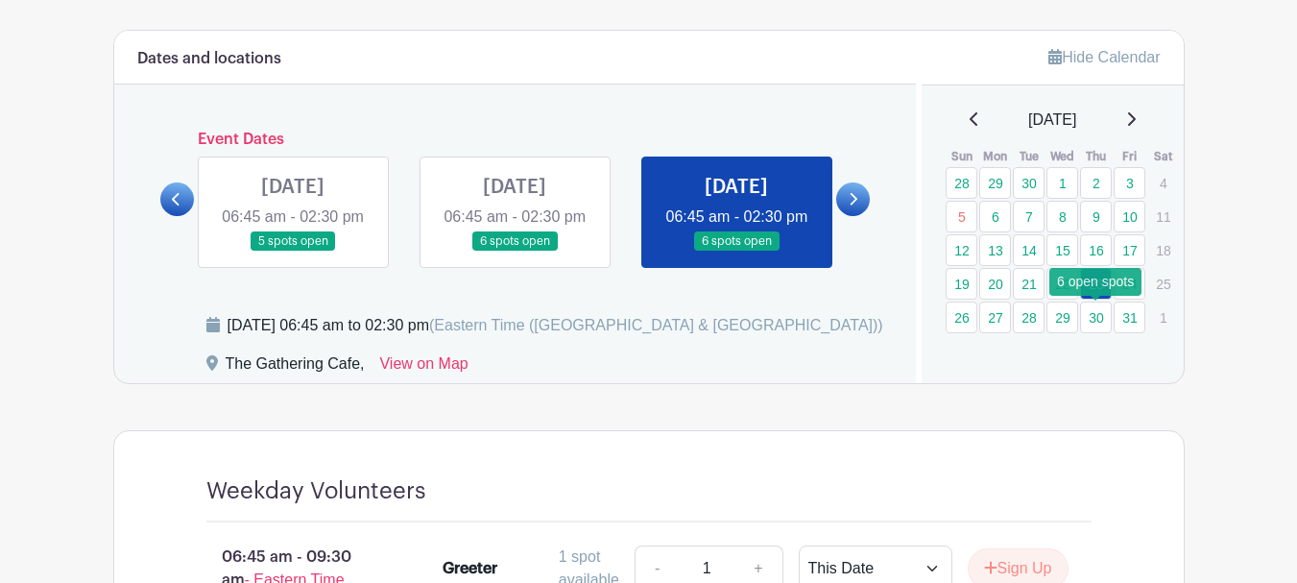
click at [1097, 324] on link "30" at bounding box center [1096, 318] width 32 height 32
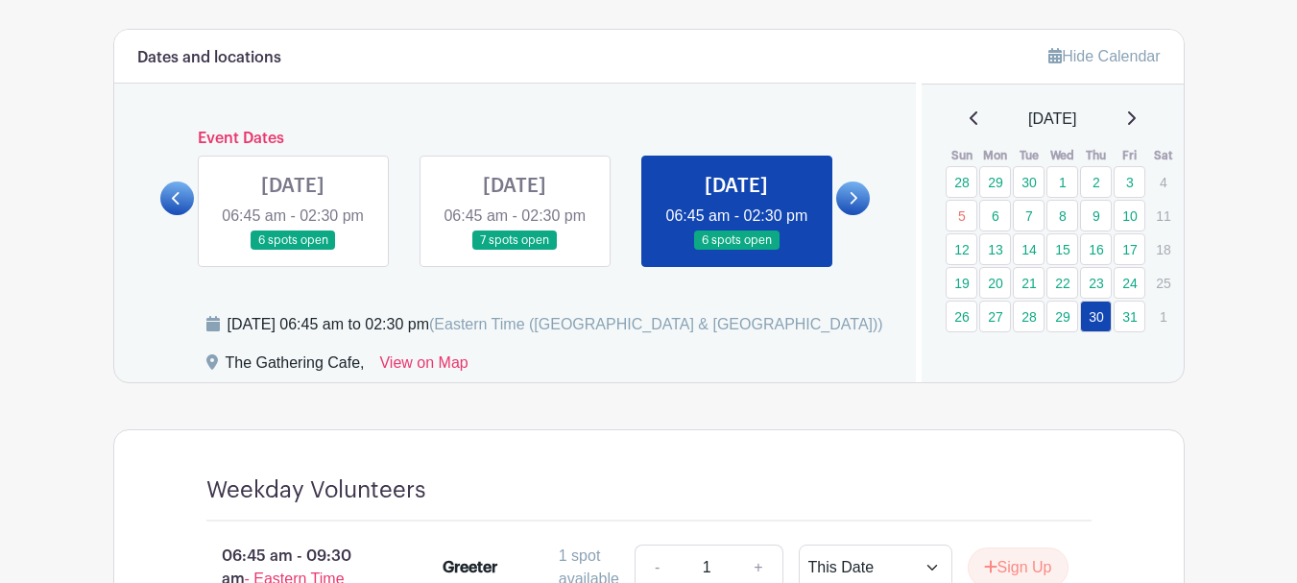
scroll to position [1056, 0]
click at [1136, 120] on icon at bounding box center [1131, 118] width 10 height 15
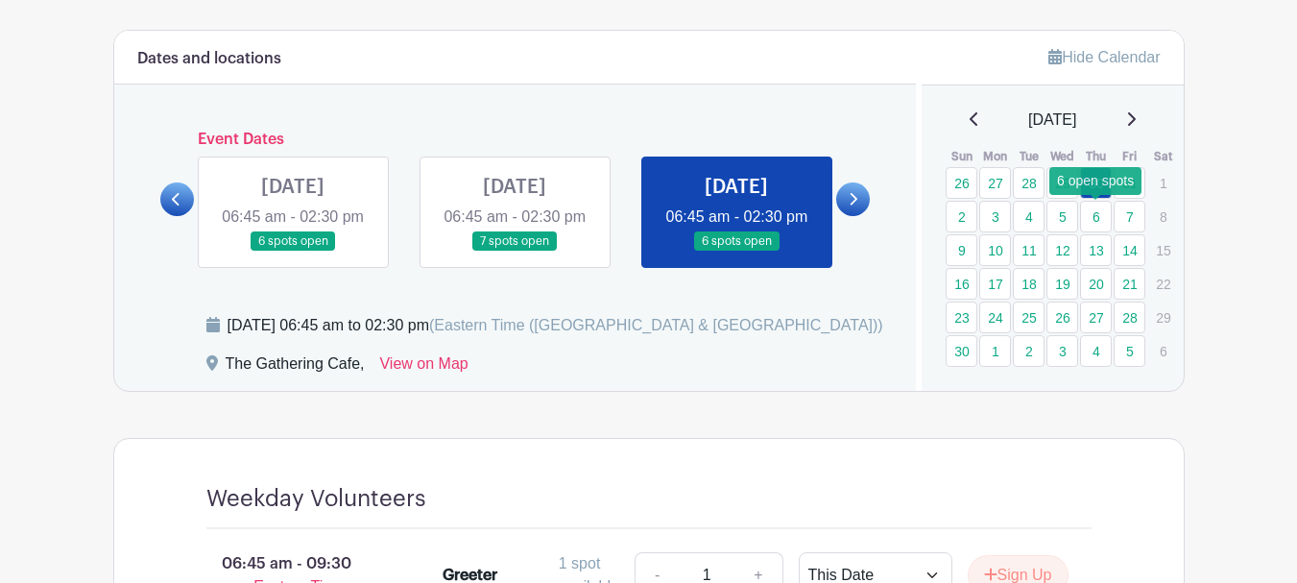
click at [1096, 217] on link "6" at bounding box center [1096, 217] width 32 height 32
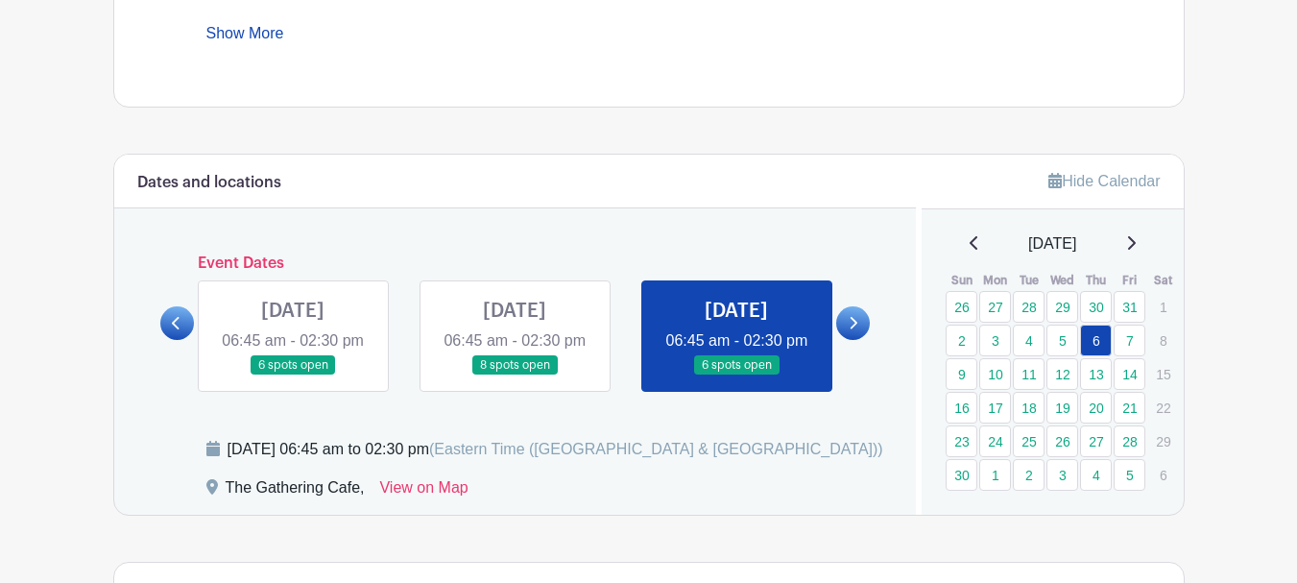
scroll to position [960, 0]
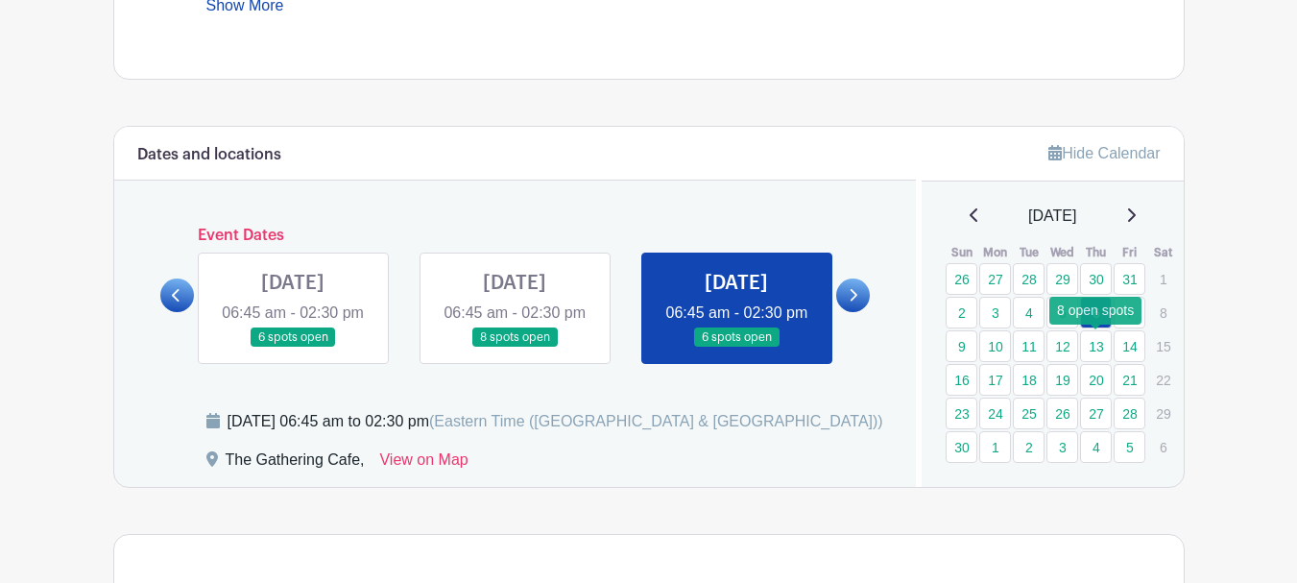
click at [1101, 346] on link "13" at bounding box center [1096, 346] width 32 height 32
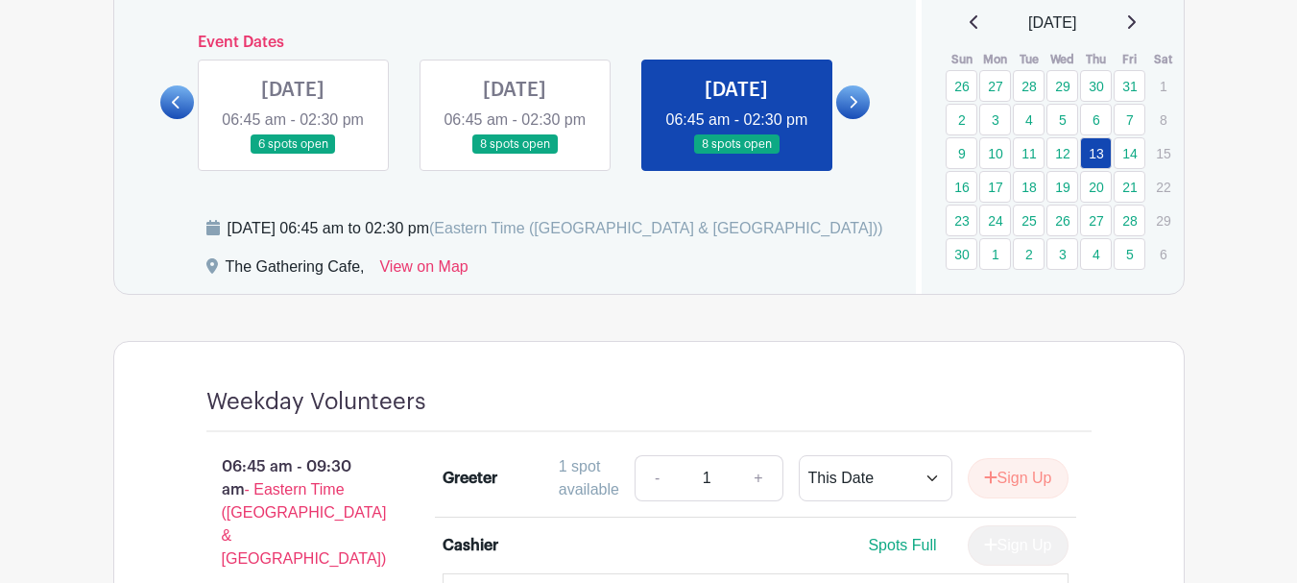
scroll to position [1152, 0]
click at [1097, 184] on link "20" at bounding box center [1096, 188] width 32 height 32
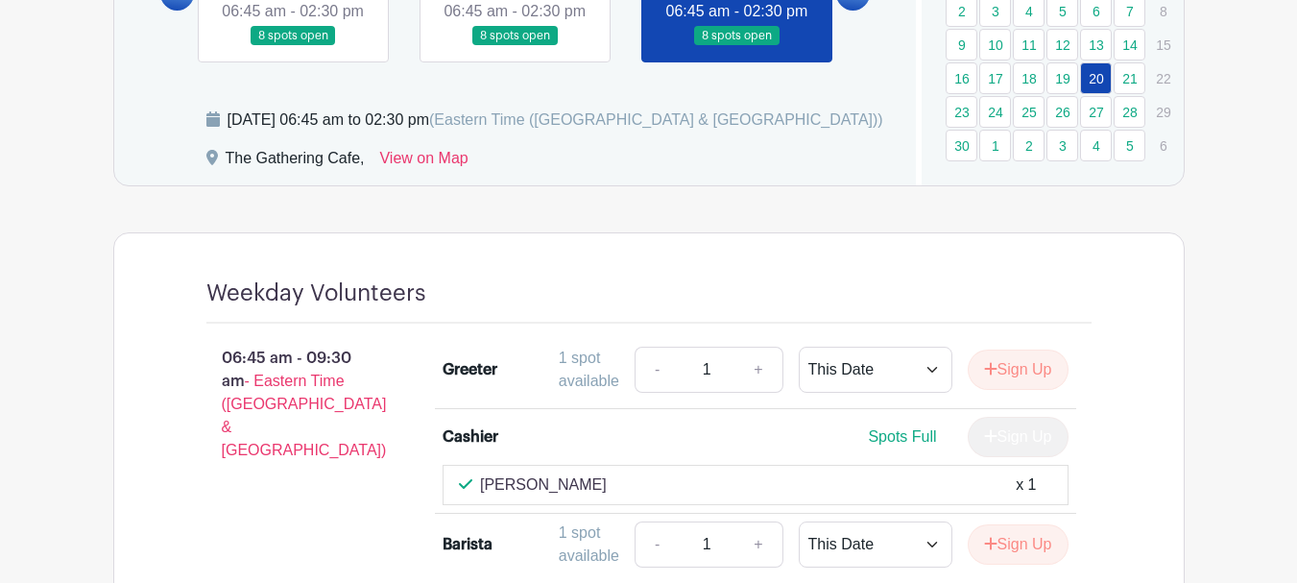
scroll to position [960, 0]
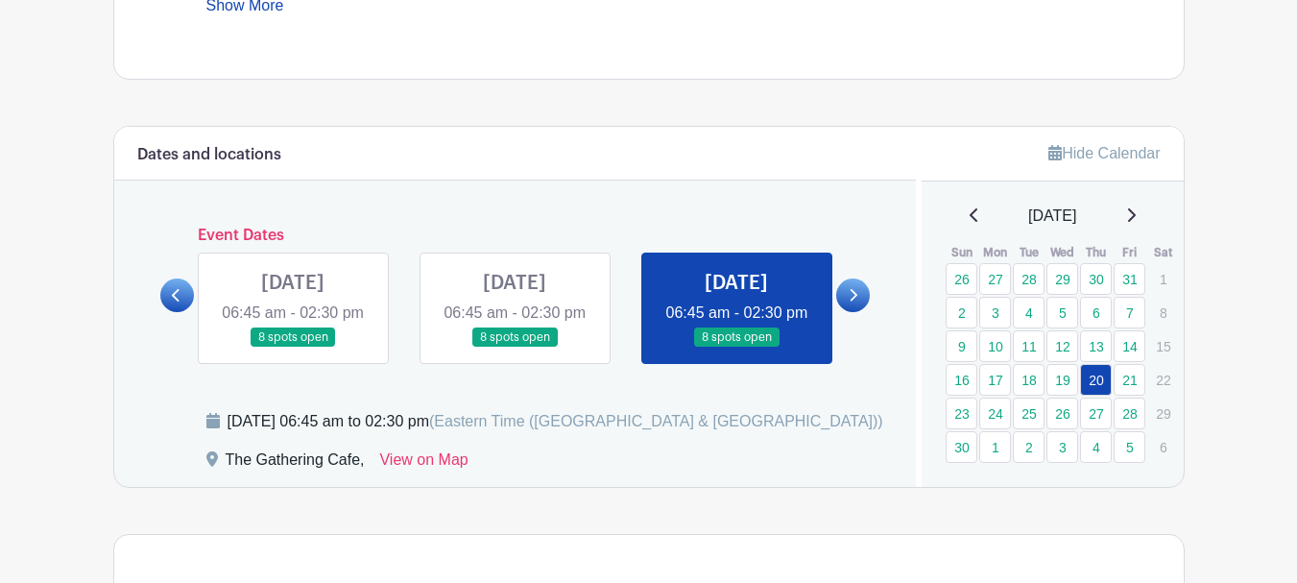
click at [970, 217] on icon at bounding box center [975, 214] width 10 height 15
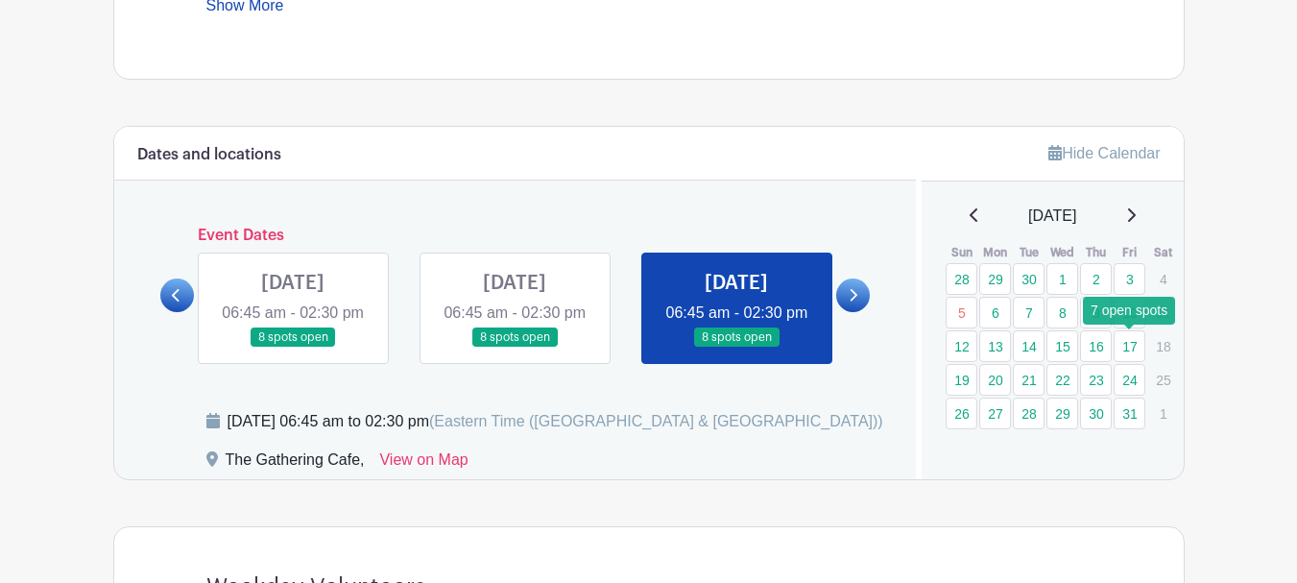
click at [1125, 346] on link "17" at bounding box center [1130, 346] width 32 height 32
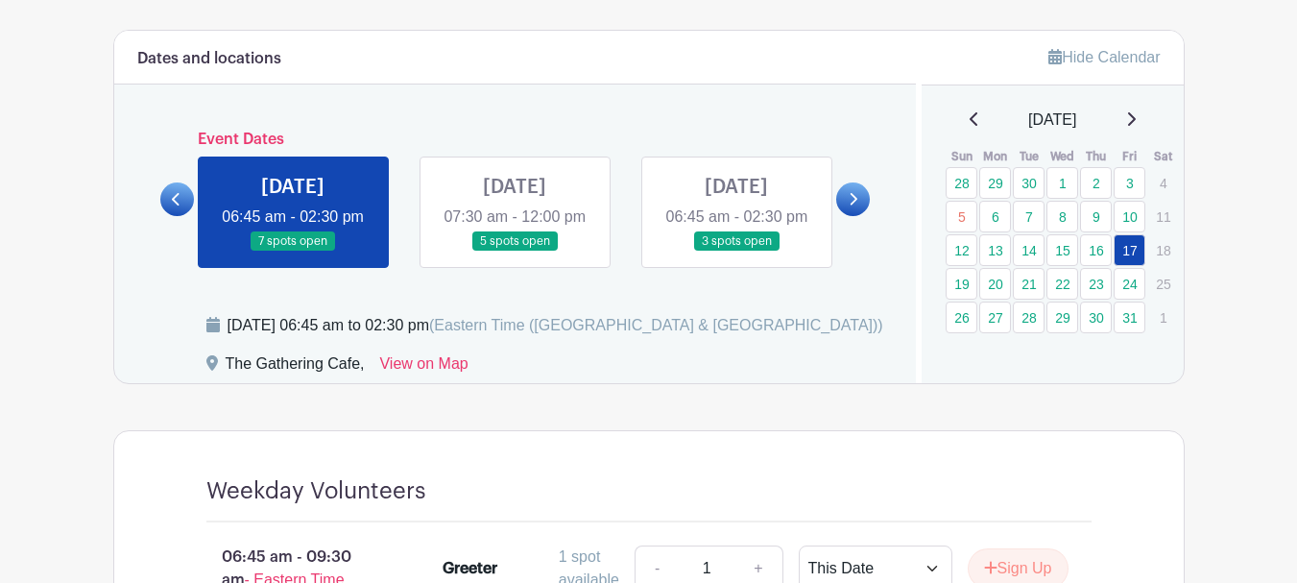
scroll to position [960, 0]
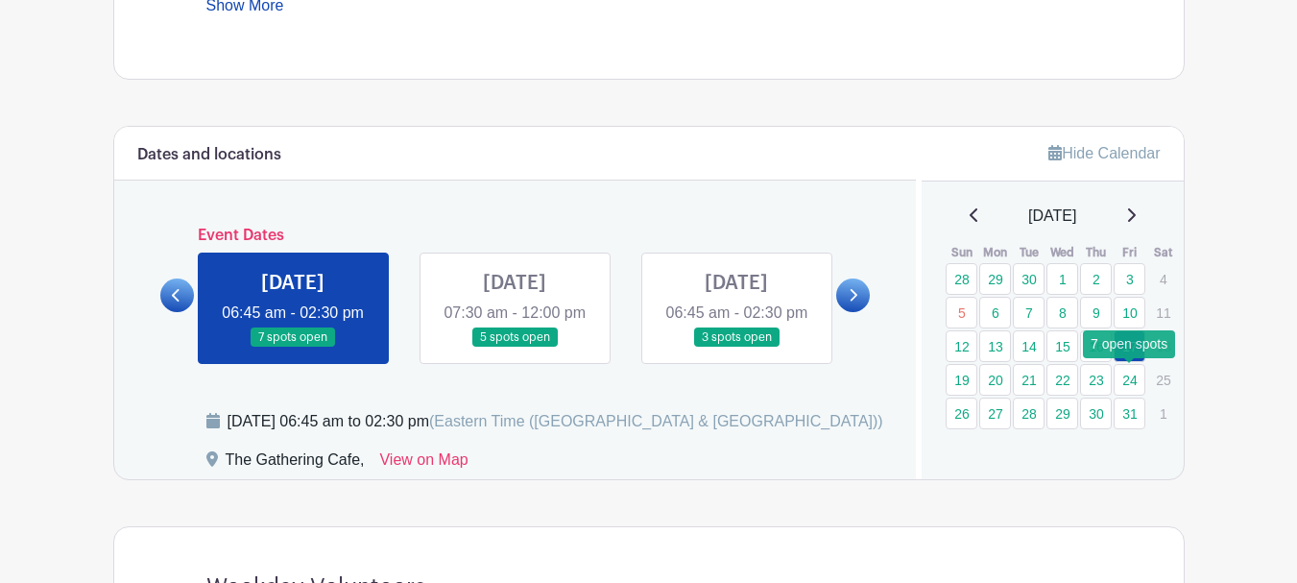
click at [1126, 378] on link "24" at bounding box center [1130, 380] width 32 height 32
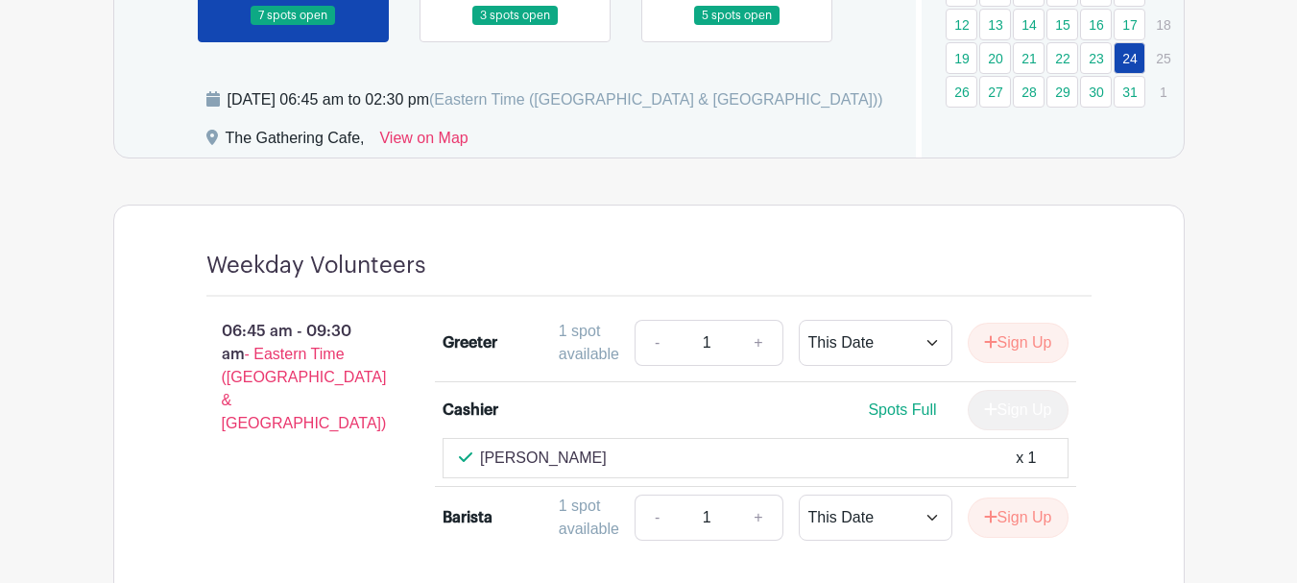
scroll to position [1248, 0]
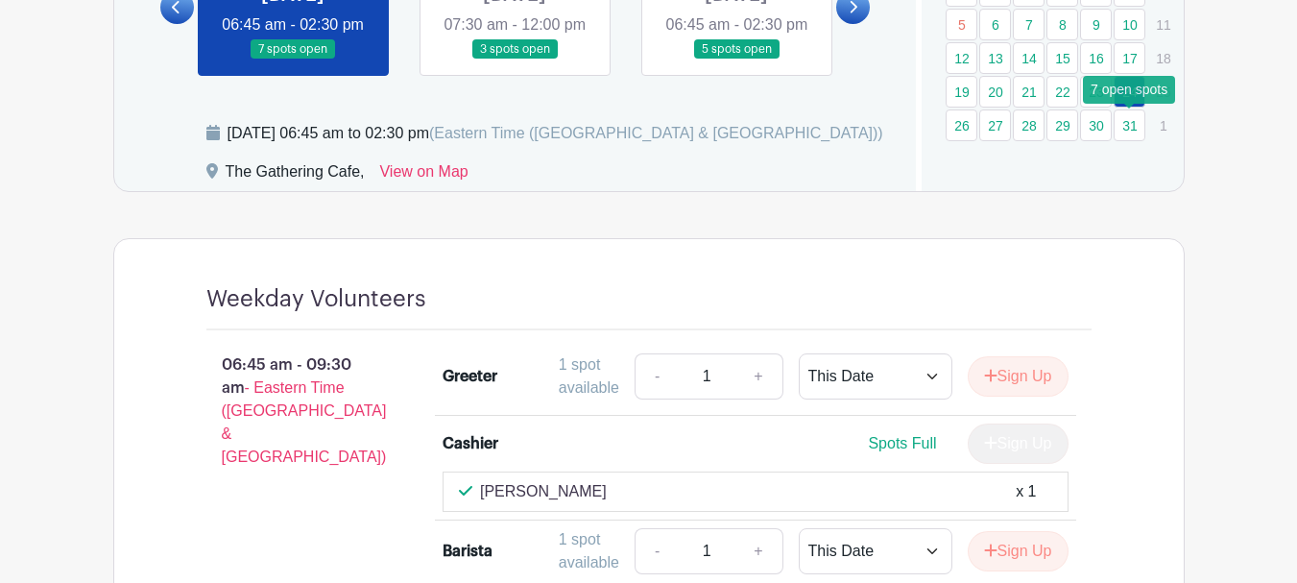
click at [1129, 132] on link "31" at bounding box center [1130, 125] width 32 height 32
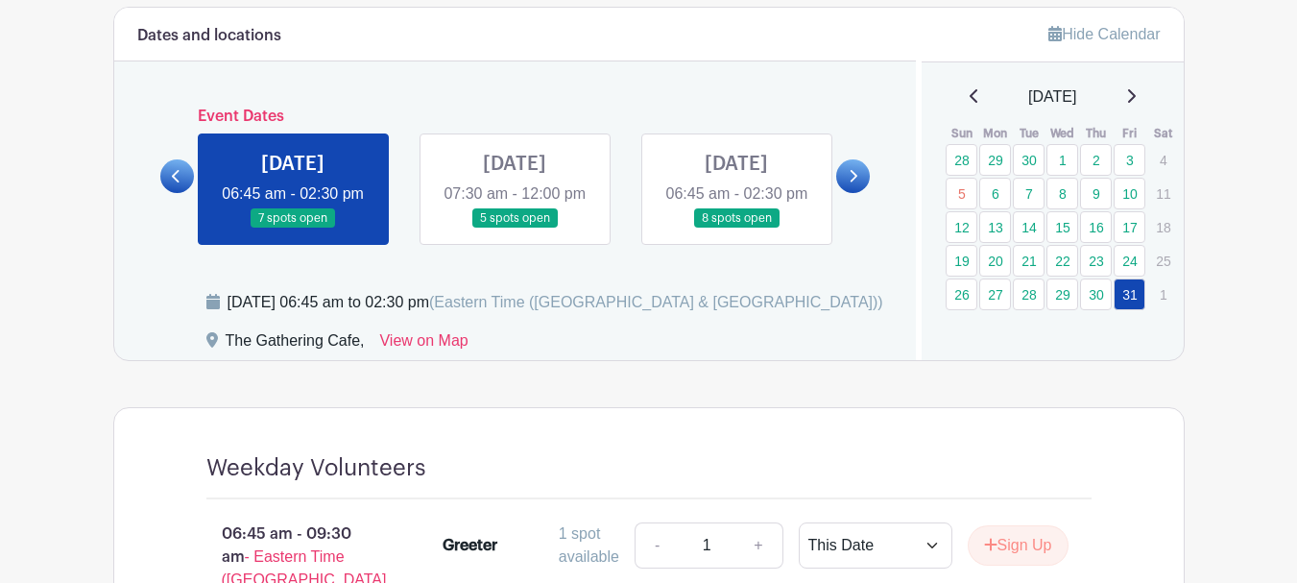
scroll to position [1056, 0]
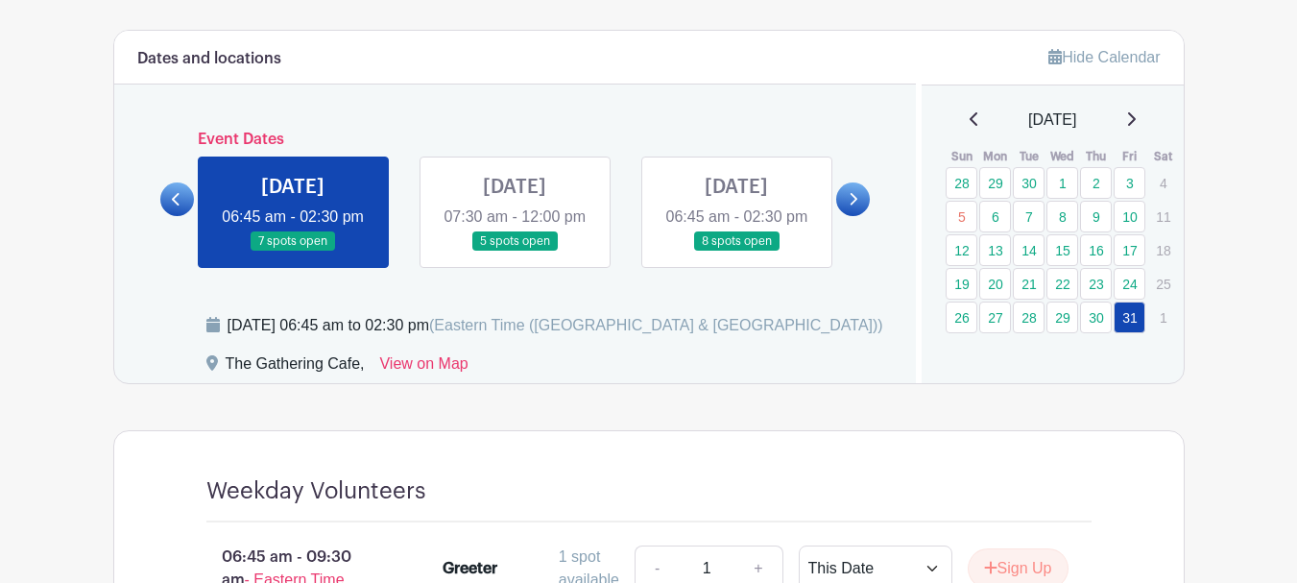
click at [1136, 116] on icon at bounding box center [1131, 118] width 10 height 15
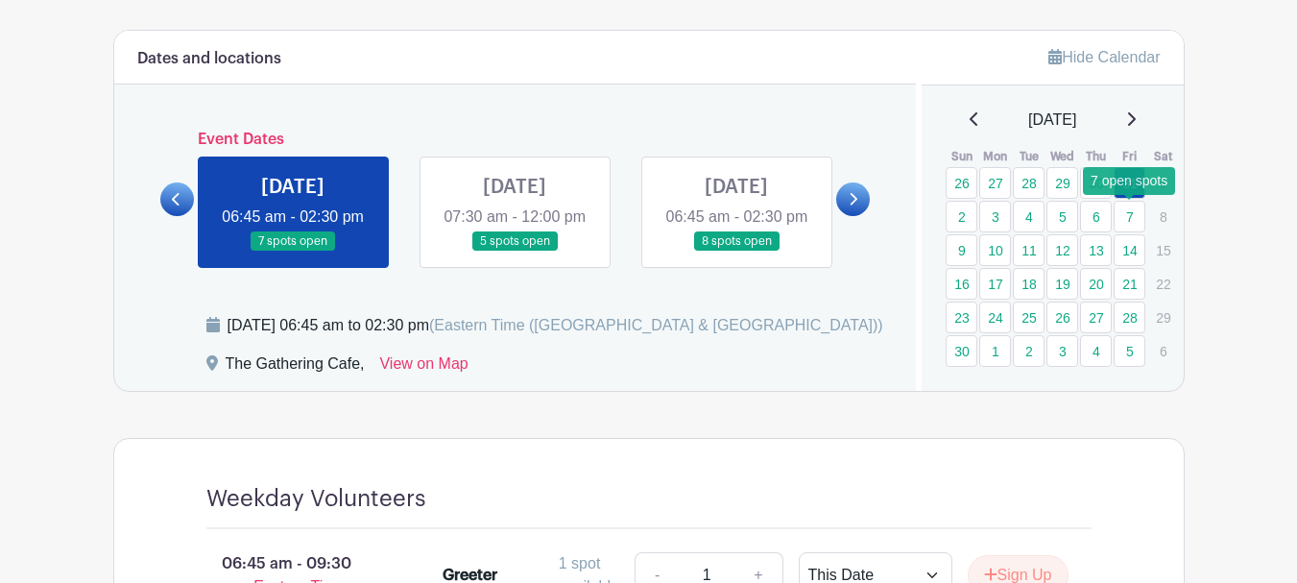
click at [1127, 221] on link "7" at bounding box center [1130, 217] width 32 height 32
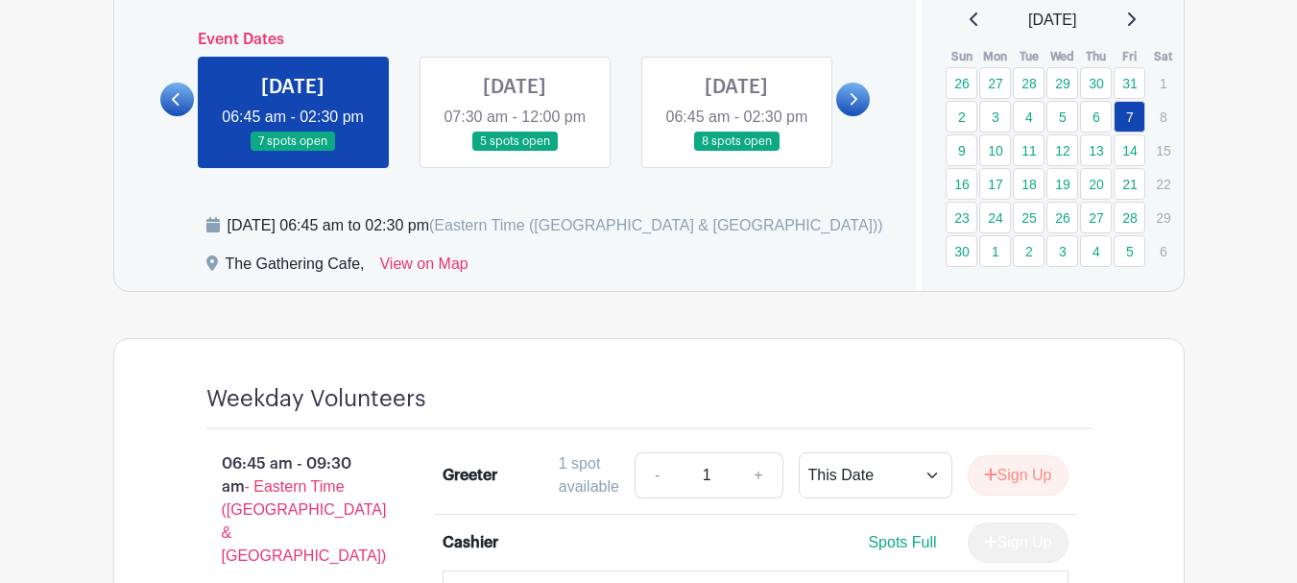
scroll to position [1152, 0]
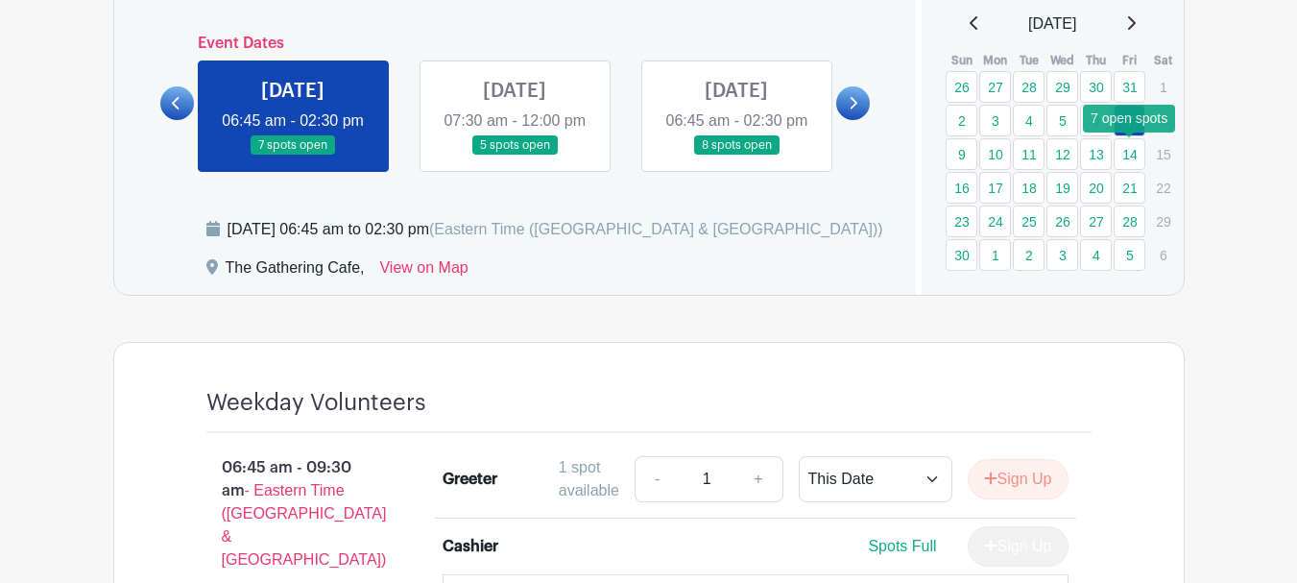
click at [1130, 151] on link "14" at bounding box center [1130, 154] width 32 height 32
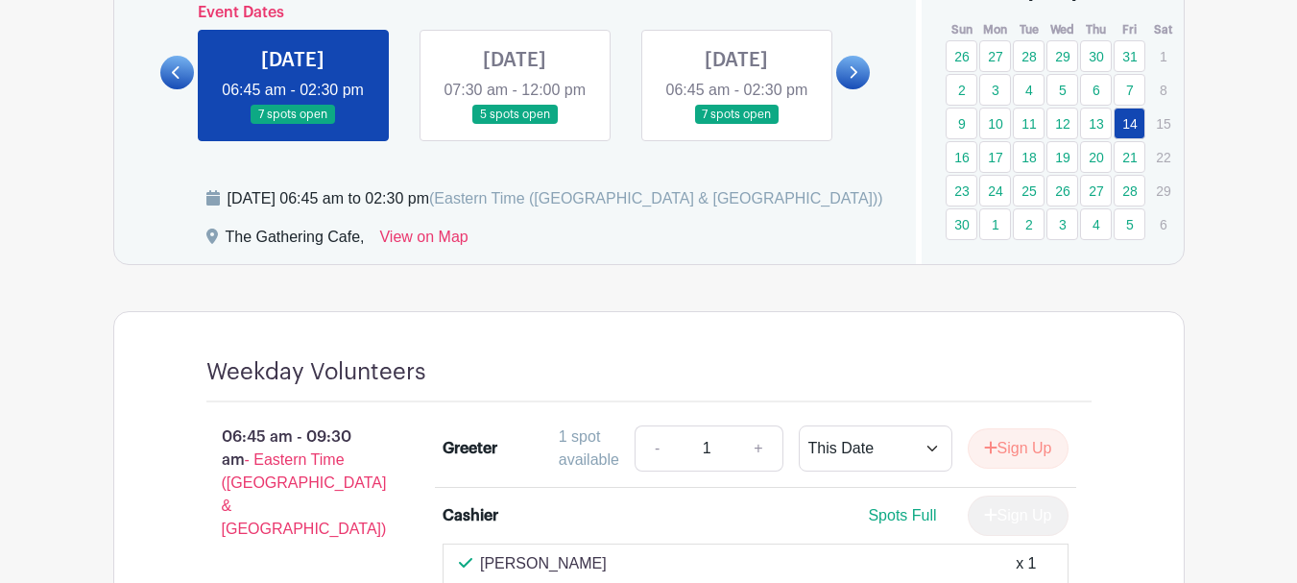
scroll to position [1152, 0]
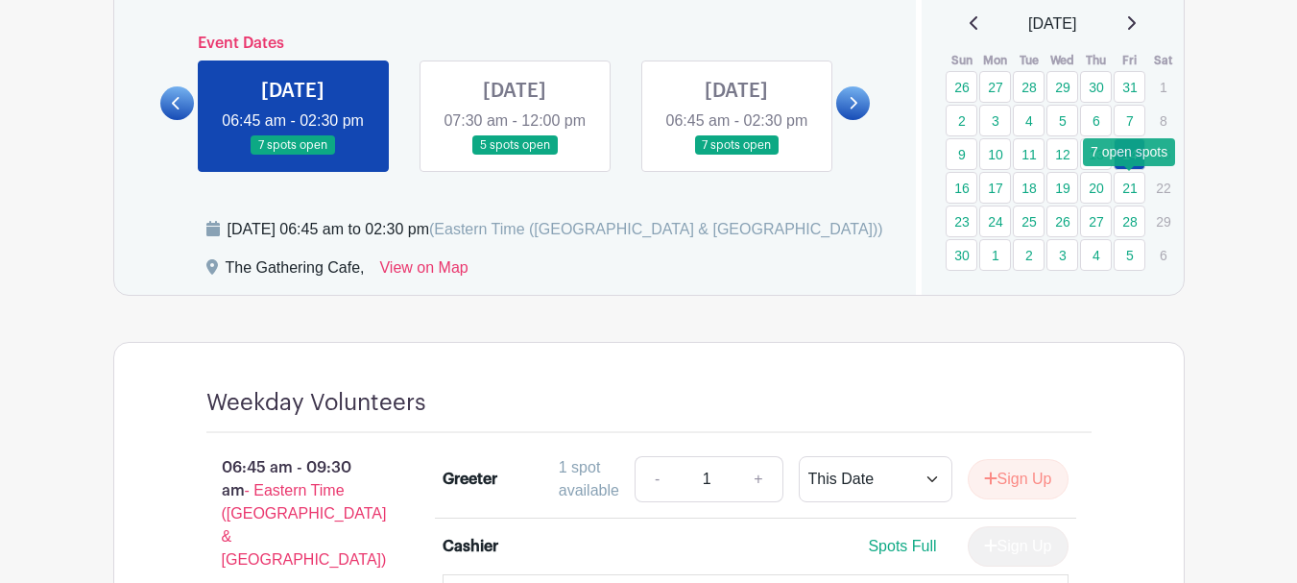
click at [1133, 191] on link "21" at bounding box center [1130, 188] width 32 height 32
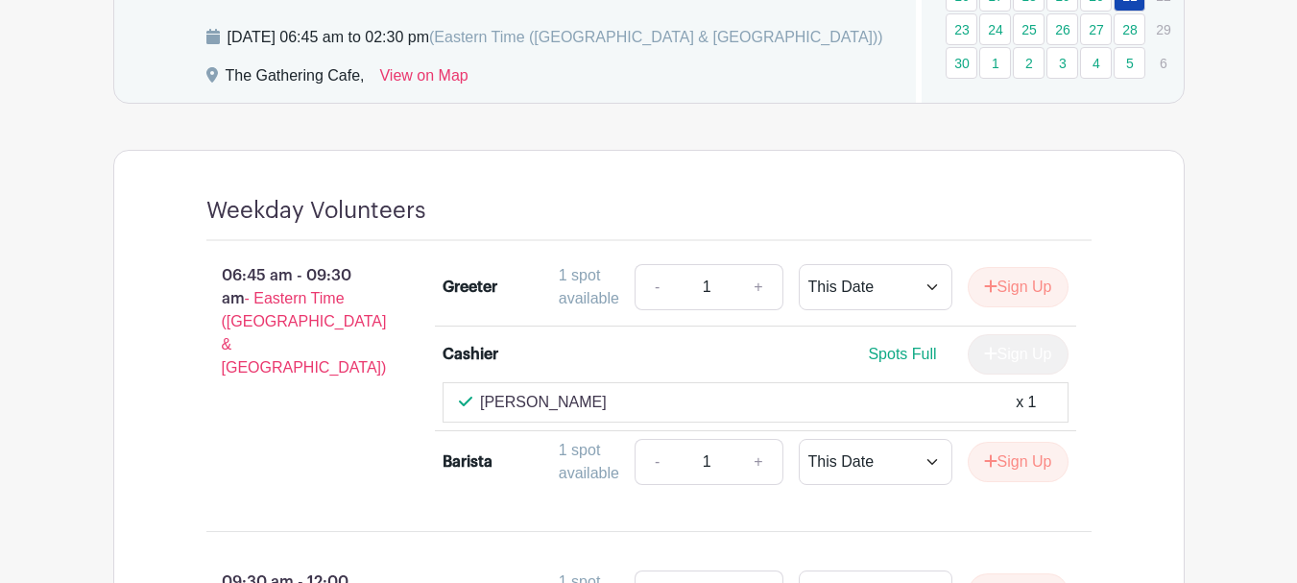
scroll to position [1152, 0]
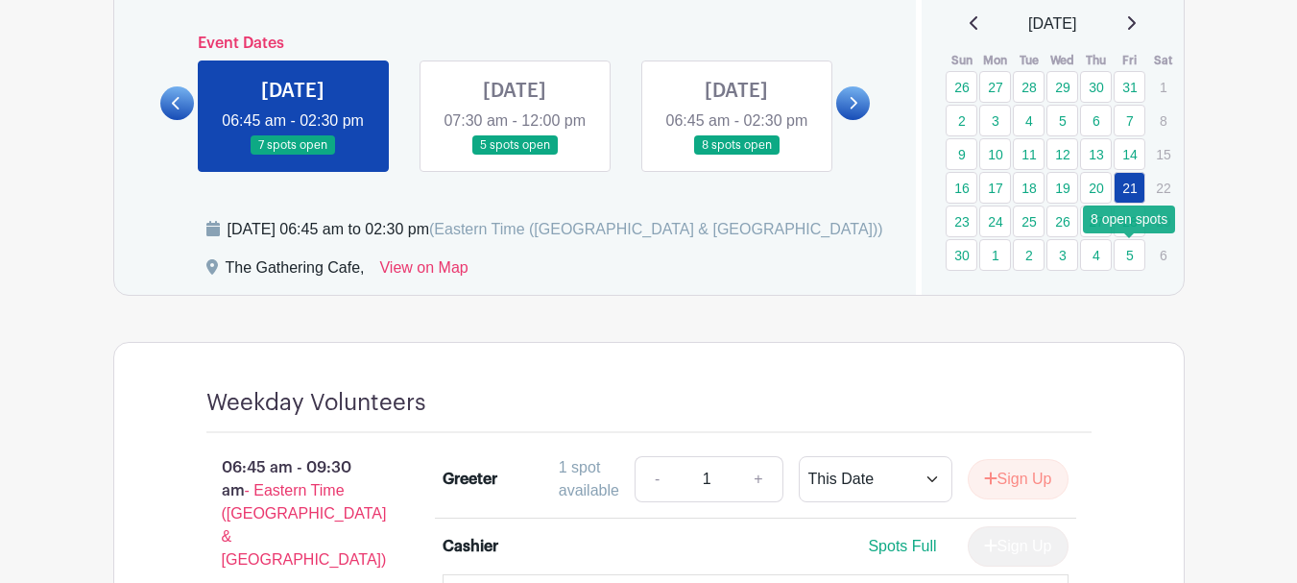
click at [1126, 255] on link "5" at bounding box center [1130, 255] width 32 height 32
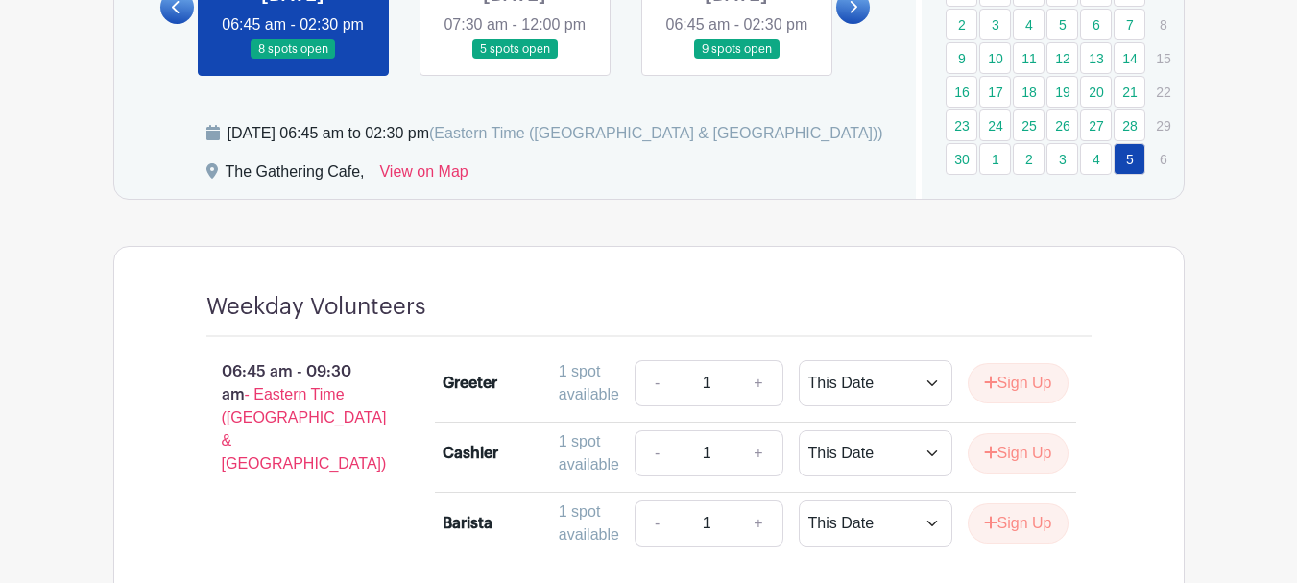
scroll to position [960, 0]
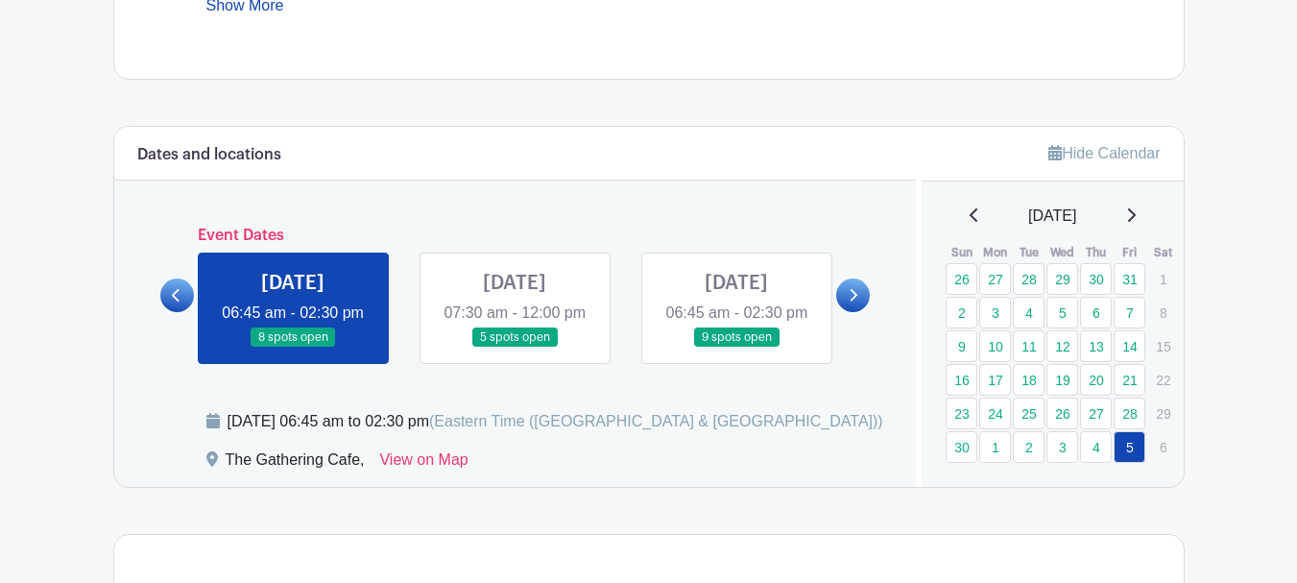
click at [1136, 220] on icon at bounding box center [1131, 214] width 10 height 15
click at [1129, 305] on link "12" at bounding box center [1130, 313] width 32 height 32
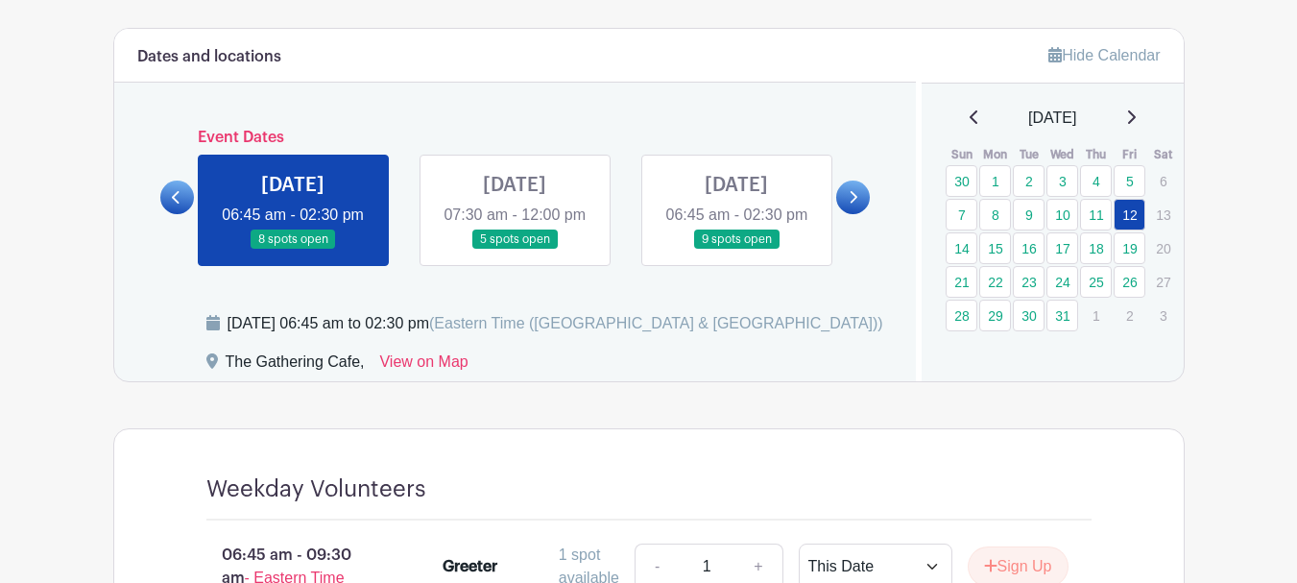
scroll to position [1056, 0]
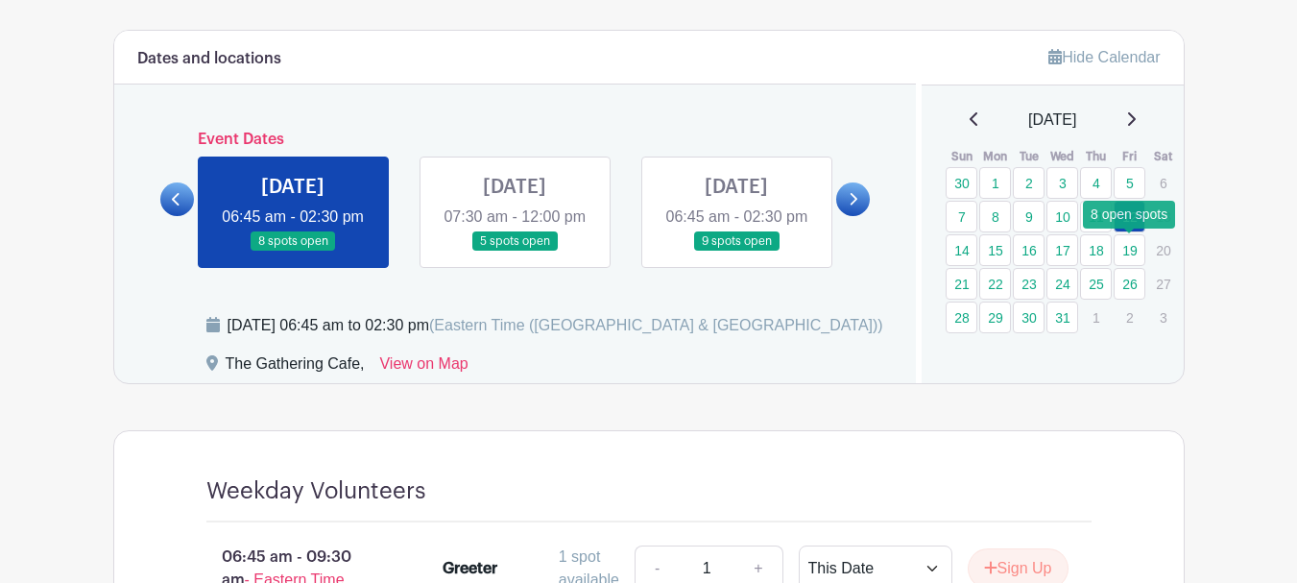
click at [1131, 252] on link "19" at bounding box center [1130, 250] width 32 height 32
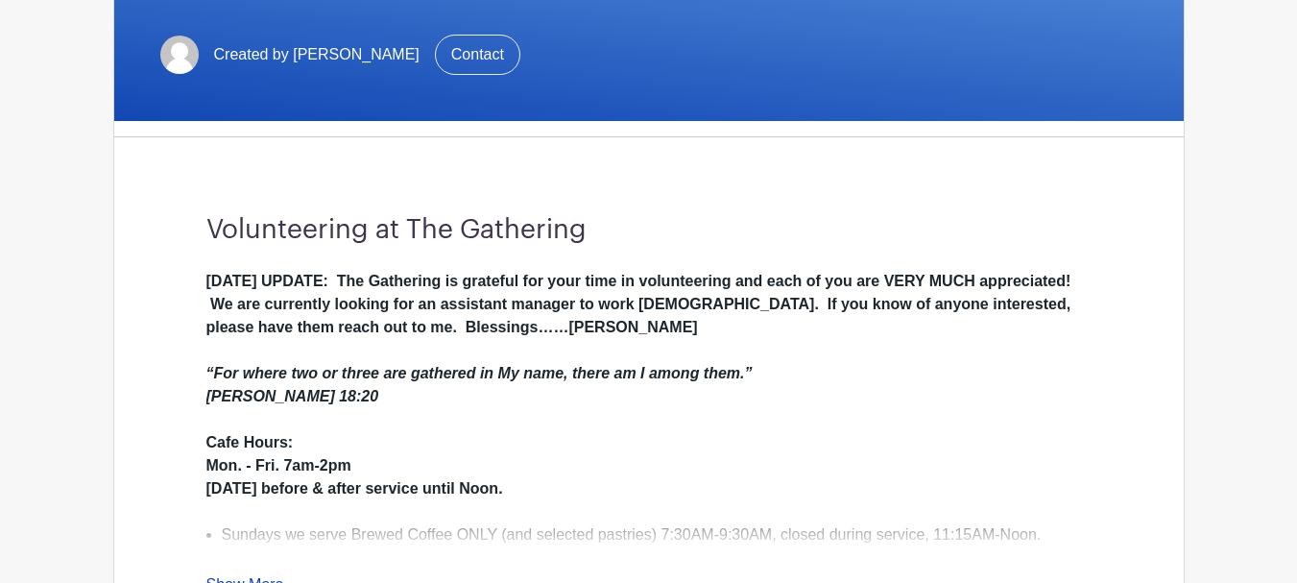
scroll to position [192, 0]
